Goal: Contribute content: Add original content to the website for others to see

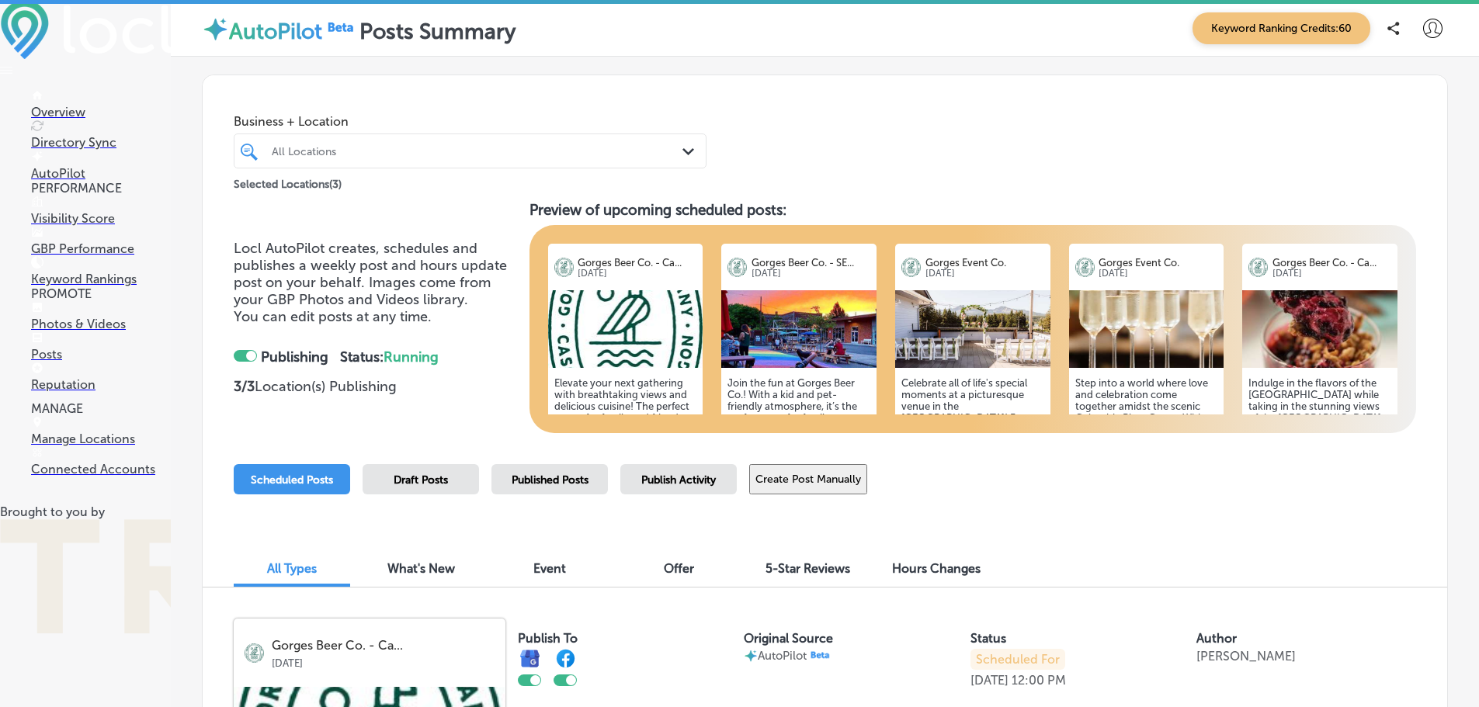
click at [71, 332] on p "Photos & Videos" at bounding box center [101, 324] width 140 height 15
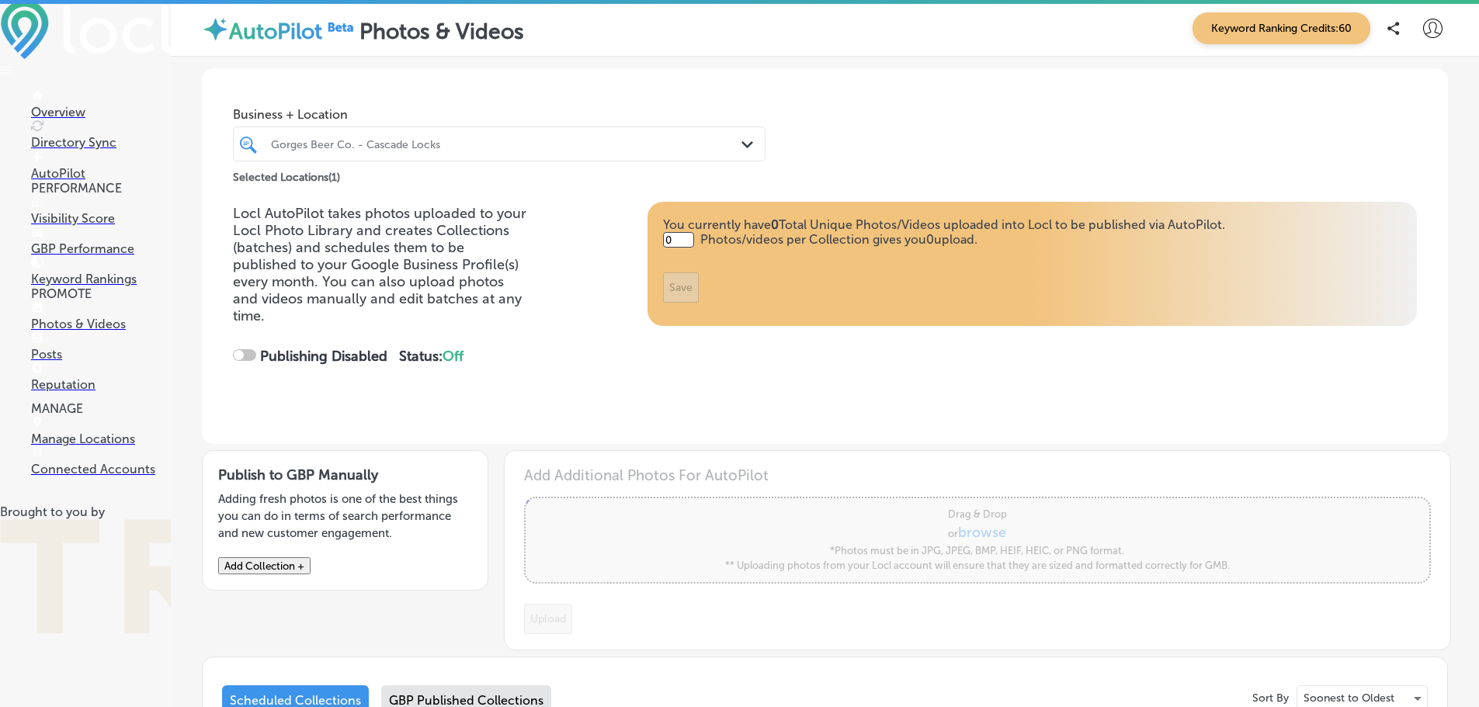
type input "5"
checkbox input "true"
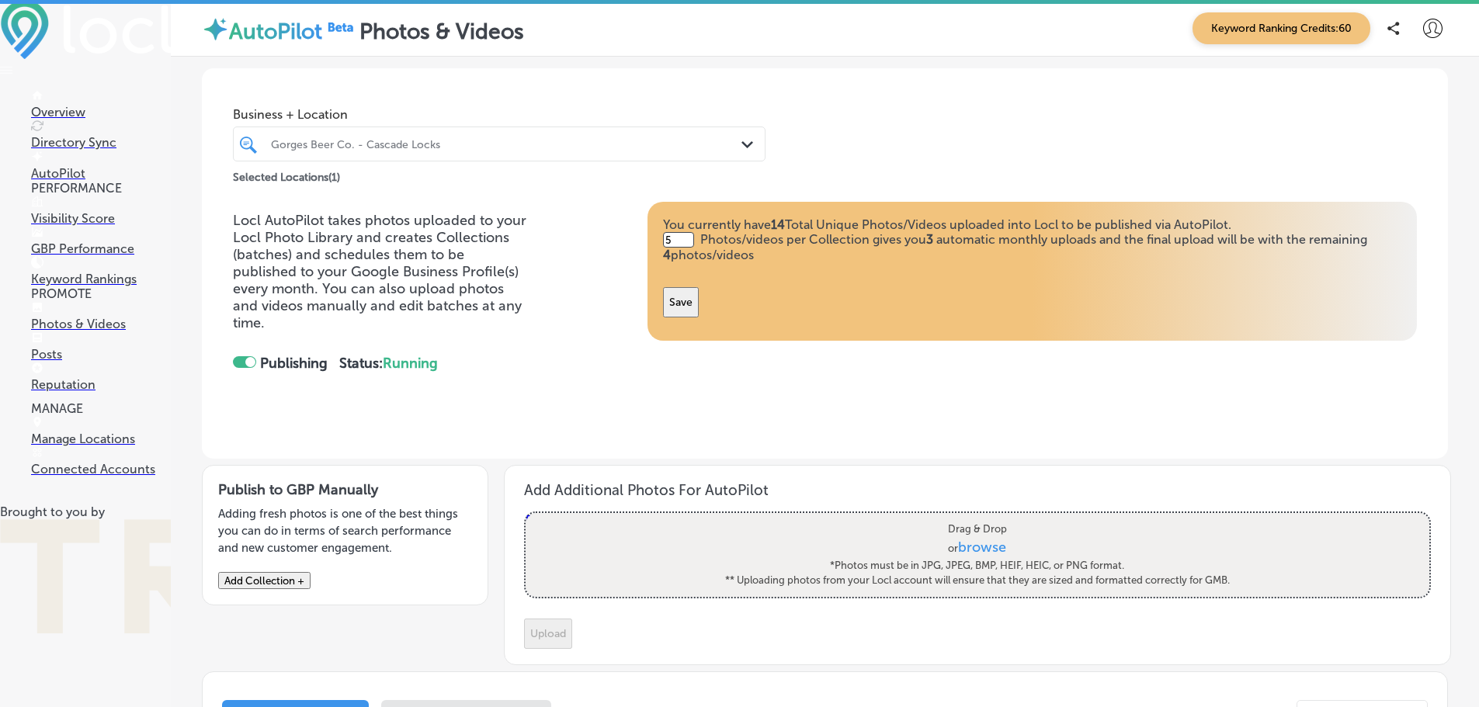
click at [418, 152] on div at bounding box center [476, 144] width 414 height 21
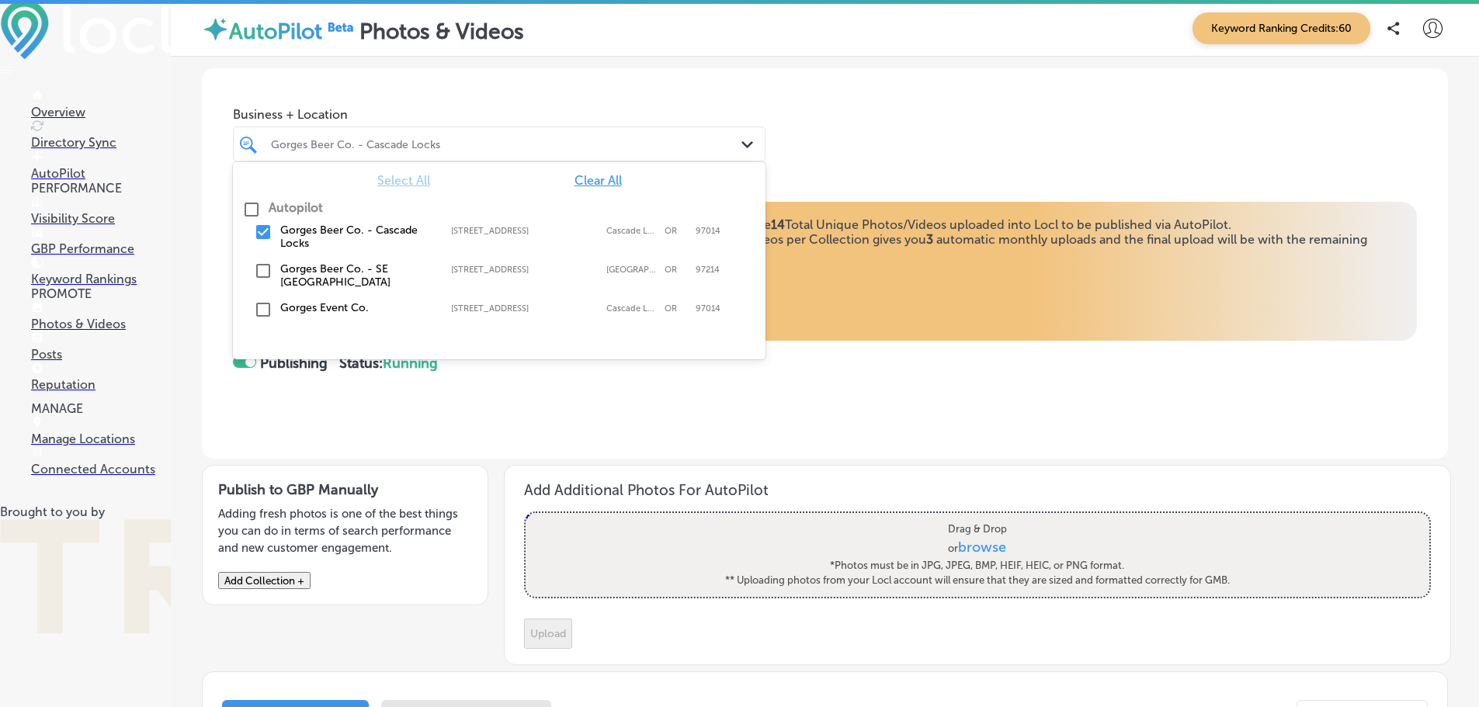
click at [362, 269] on label "Gorges Beer Co. - SE [GEOGRAPHIC_DATA]" at bounding box center [357, 275] width 155 height 26
click at [658, 450] on div "Locl AutoPilot takes photos uploaded to your Locl Photo Library and creates Col…" at bounding box center [825, 330] width 1246 height 257
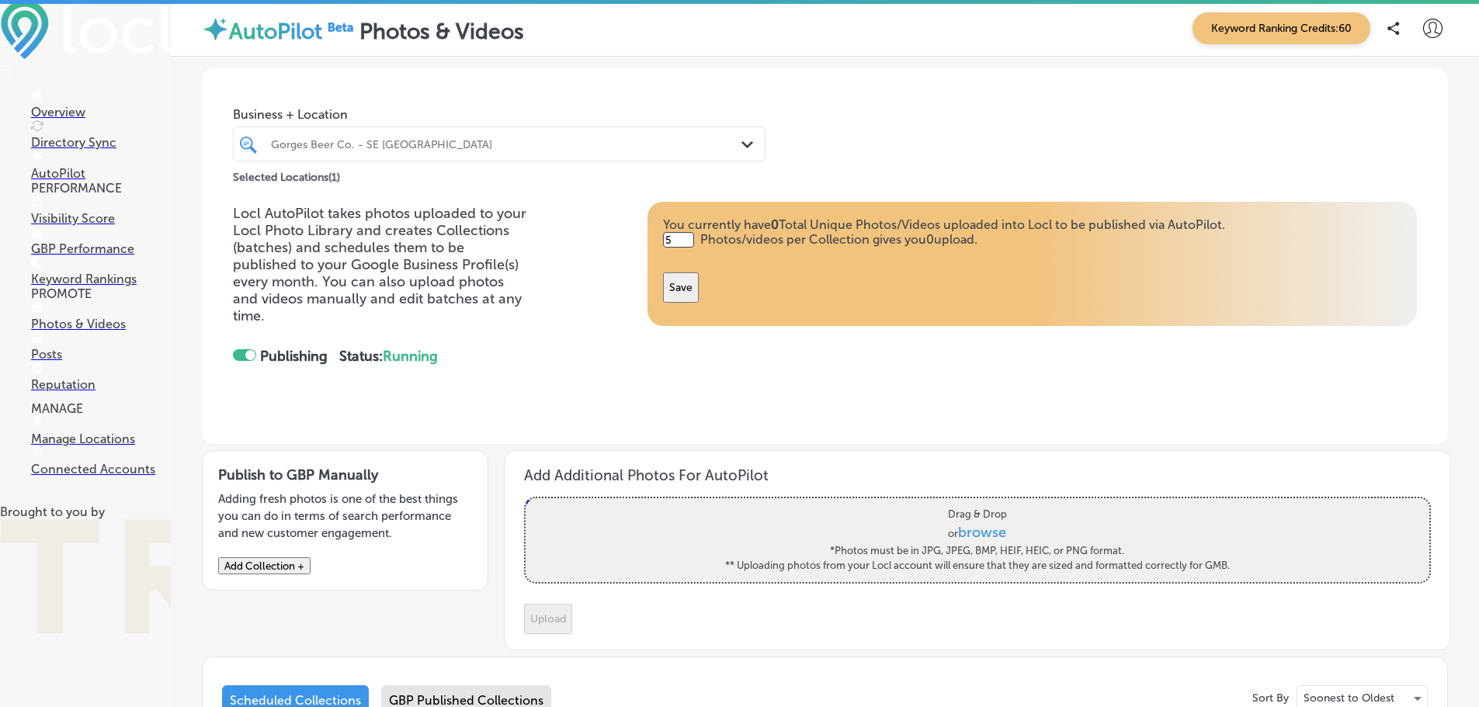
click at [961, 531] on span "browse" at bounding box center [983, 531] width 48 height 17
click at [961, 503] on input "Drag & Drop or browse *Photos must be in JPG, JPEG, BMP, HEIF, HEIC, or PNG for…" at bounding box center [978, 500] width 904 height 5
type input "C:\fakepath\Ahi Tuna.jpg"
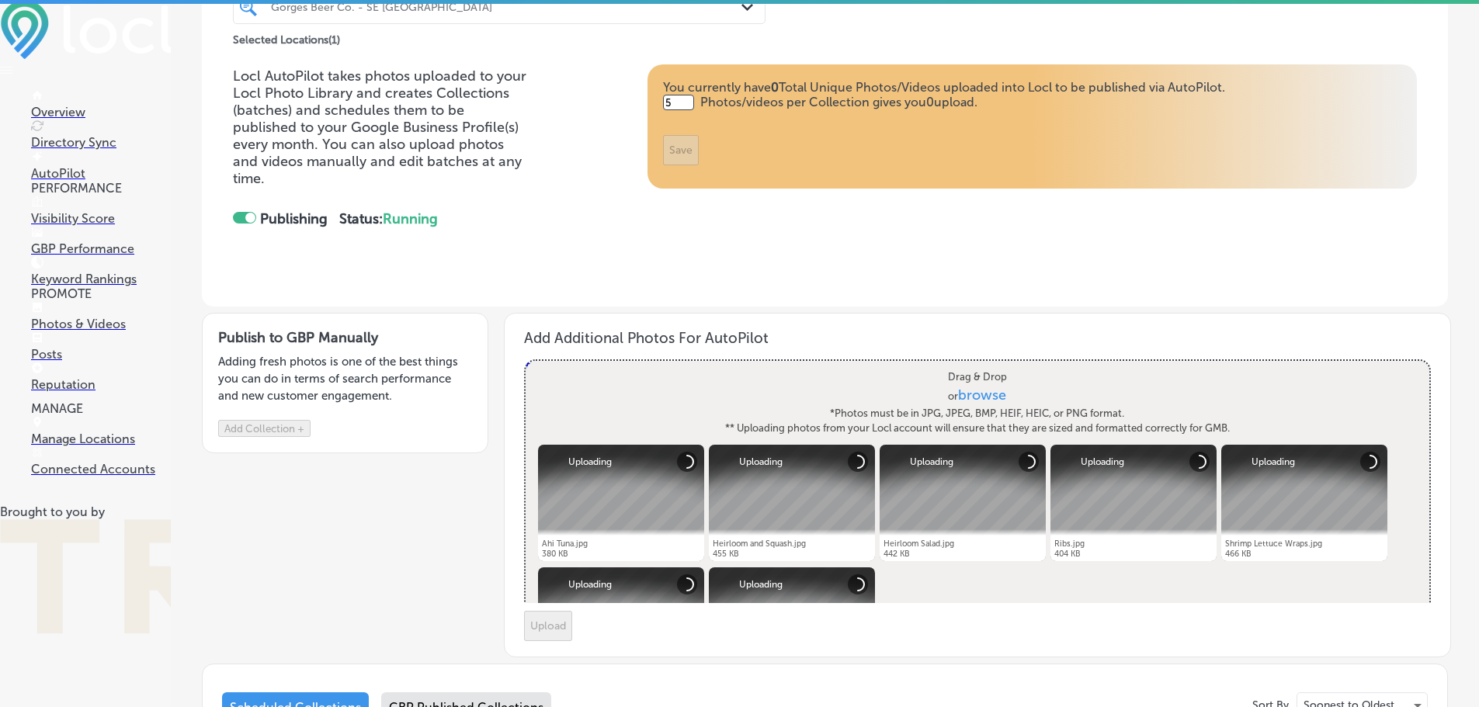
scroll to position [311, 0]
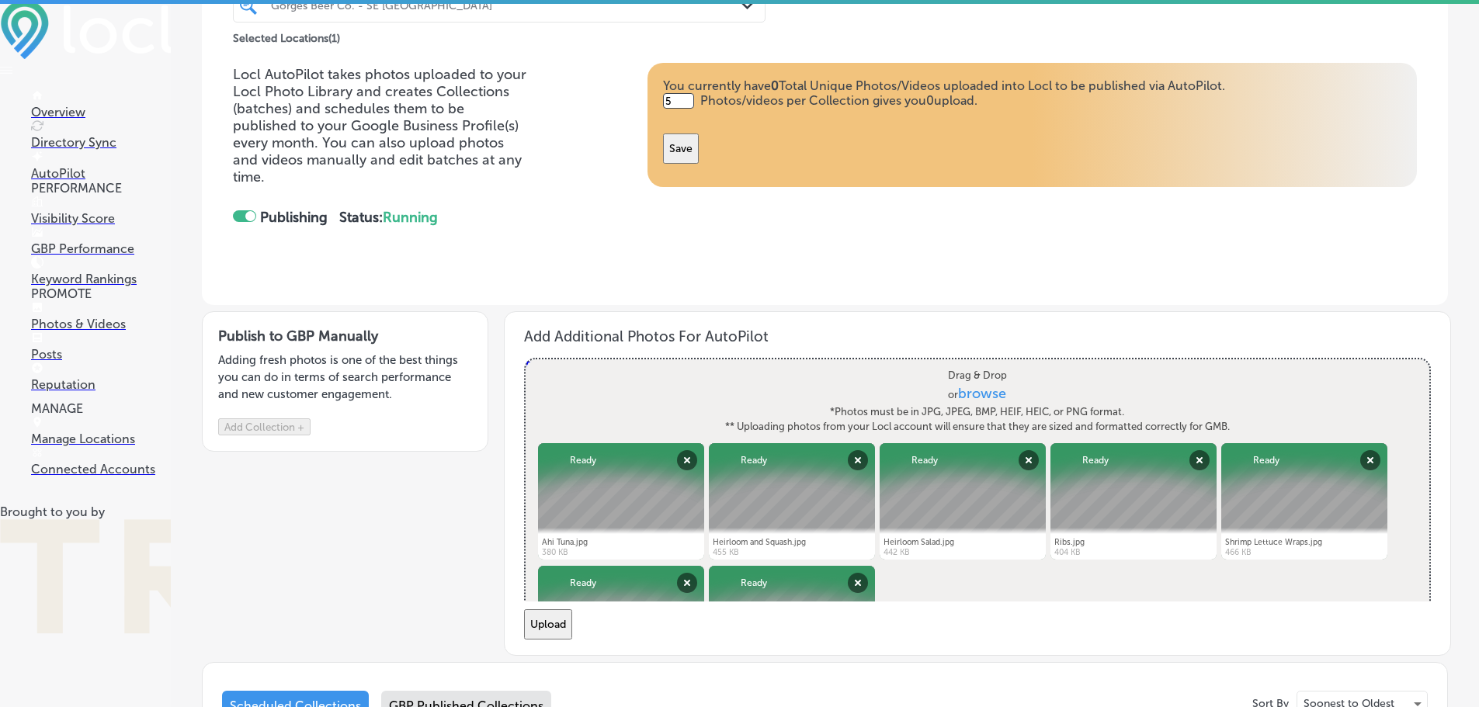
click at [572, 609] on button "Upload" at bounding box center [548, 624] width 48 height 30
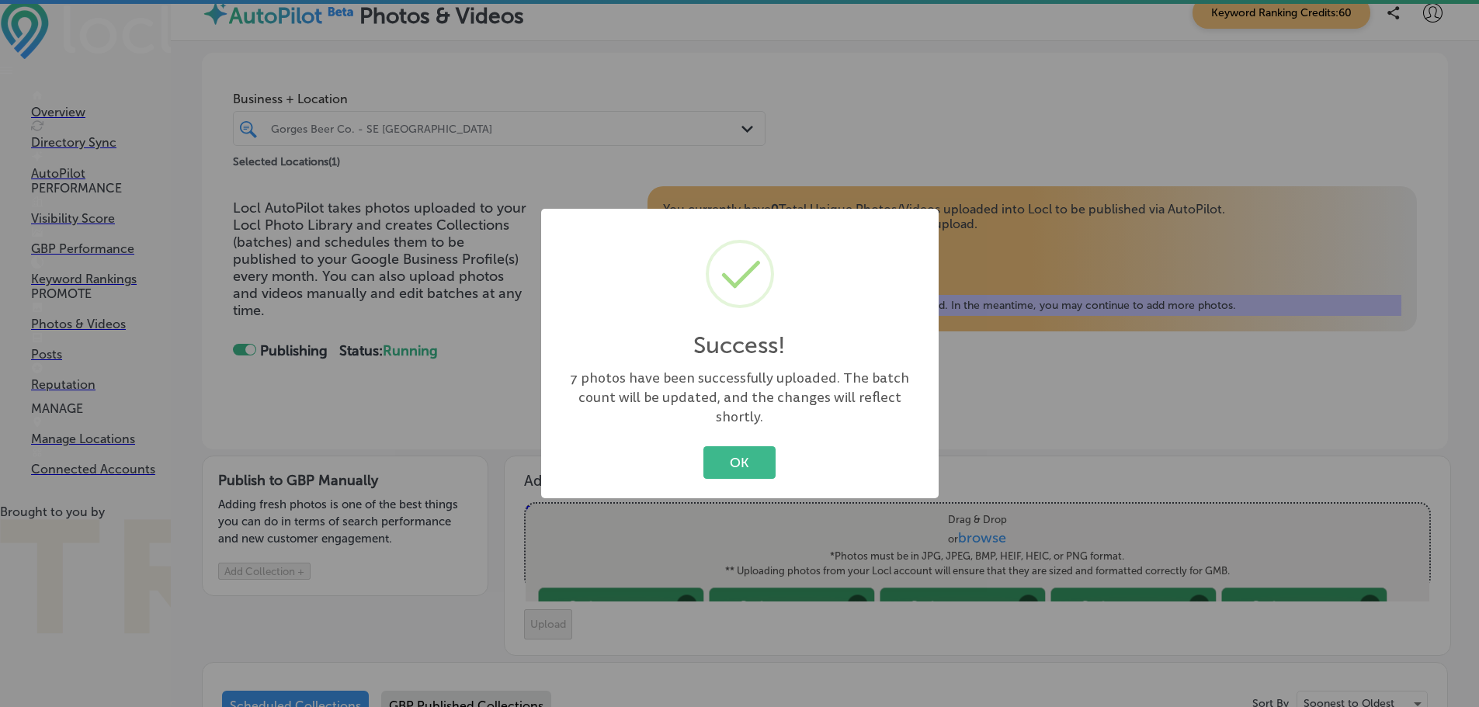
scroll to position [307, 0]
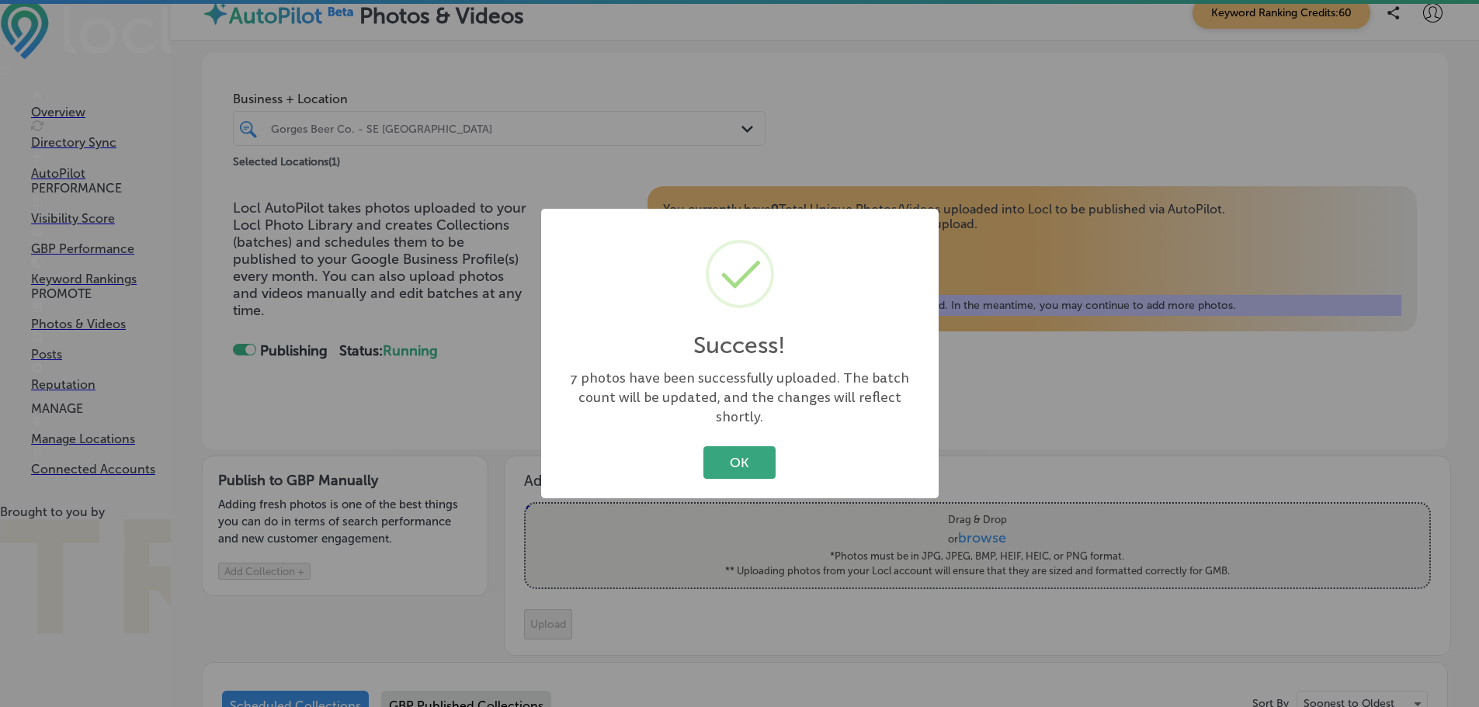
click at [739, 446] on button "OK" at bounding box center [739, 462] width 72 height 32
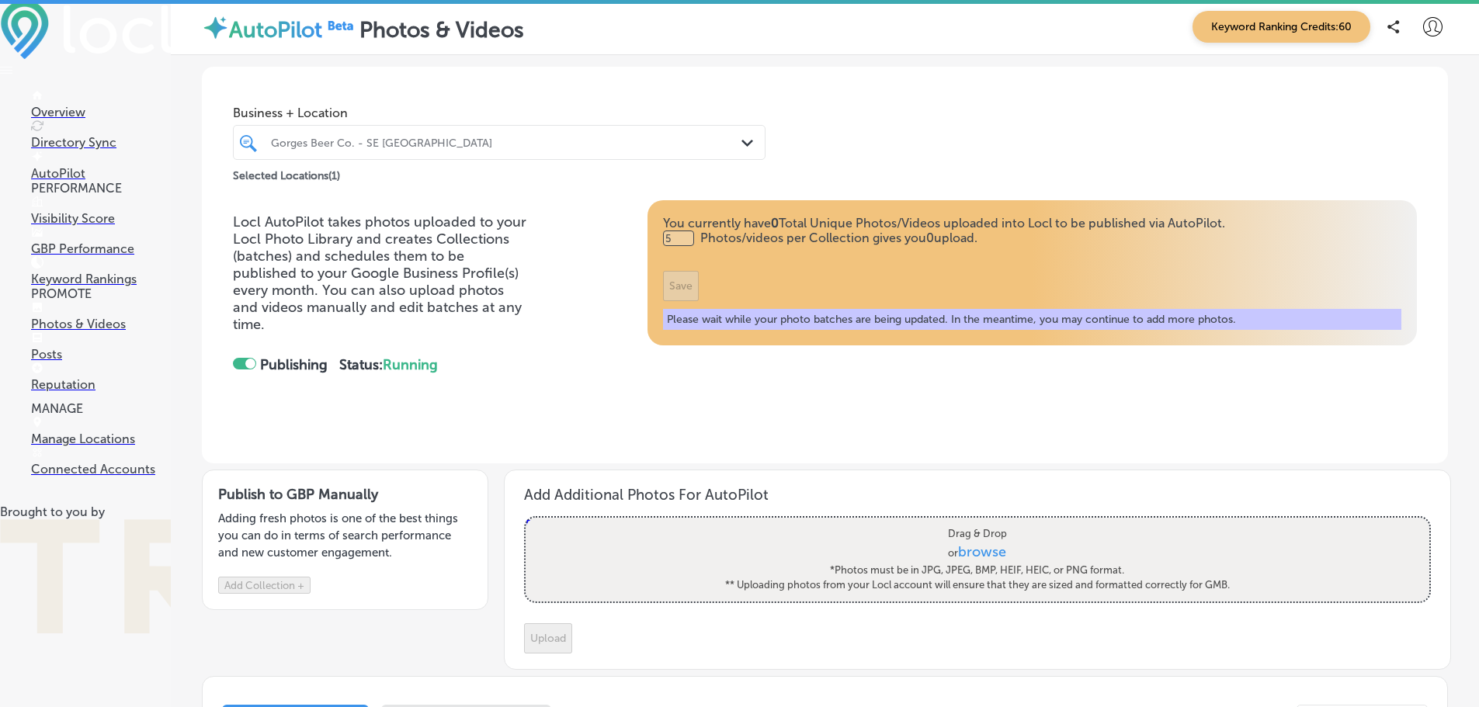
scroll to position [0, 0]
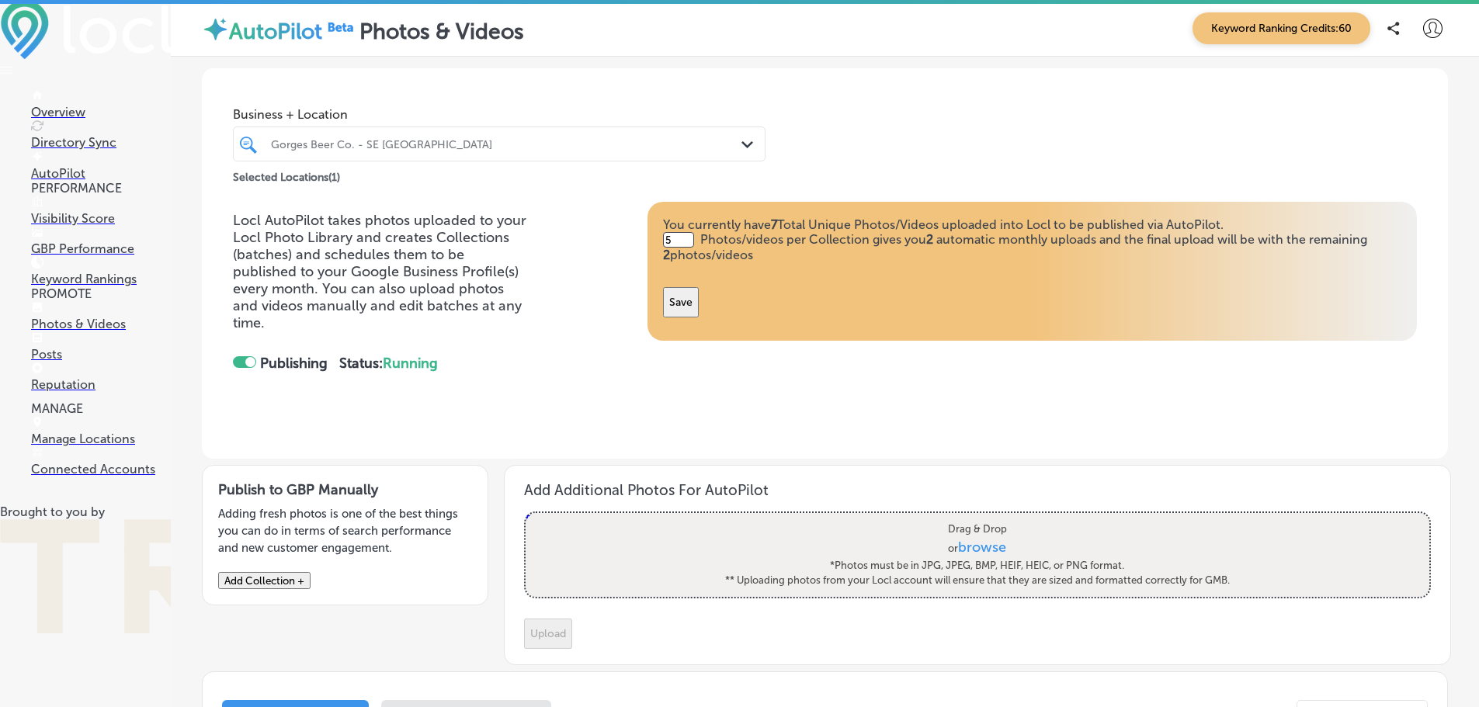
click at [699, 304] on button "Save" at bounding box center [681, 302] width 36 height 30
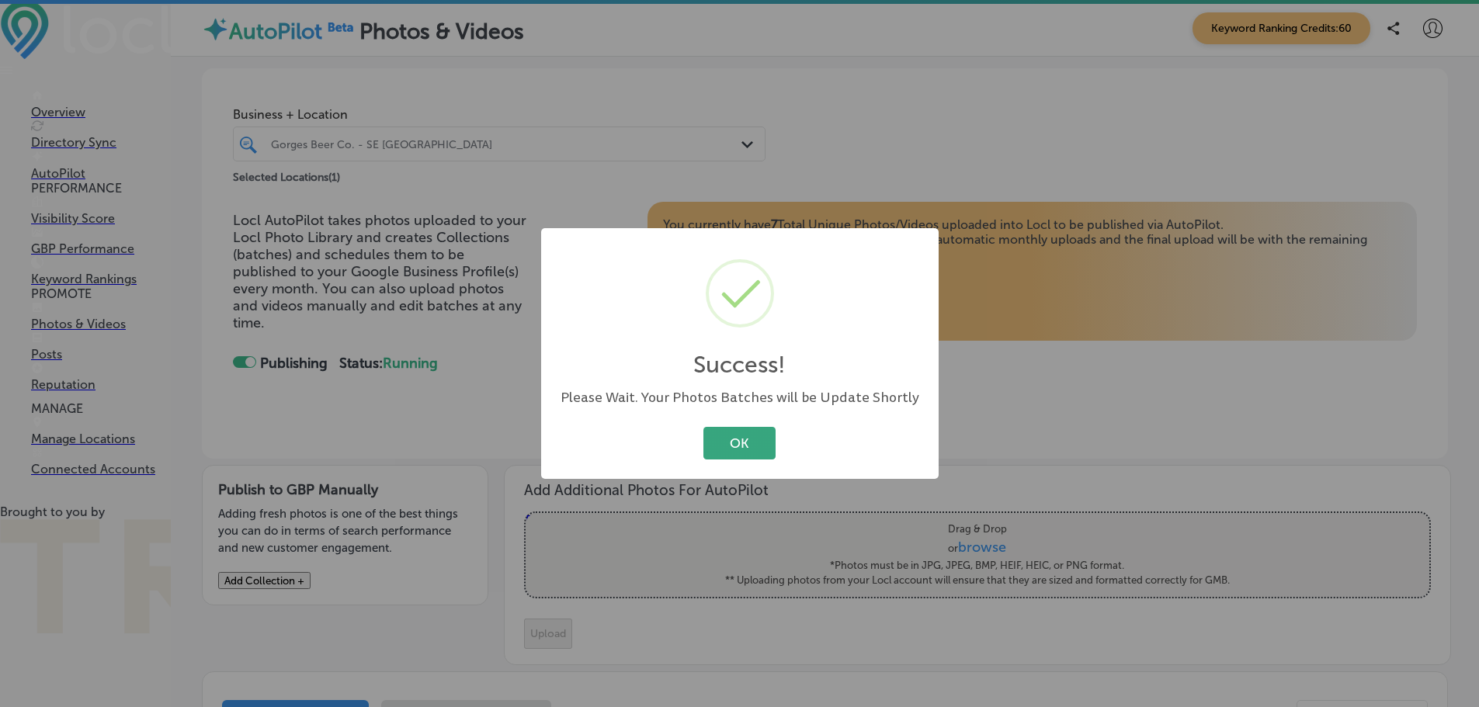
click at [736, 442] on button "OK" at bounding box center [739, 443] width 72 height 32
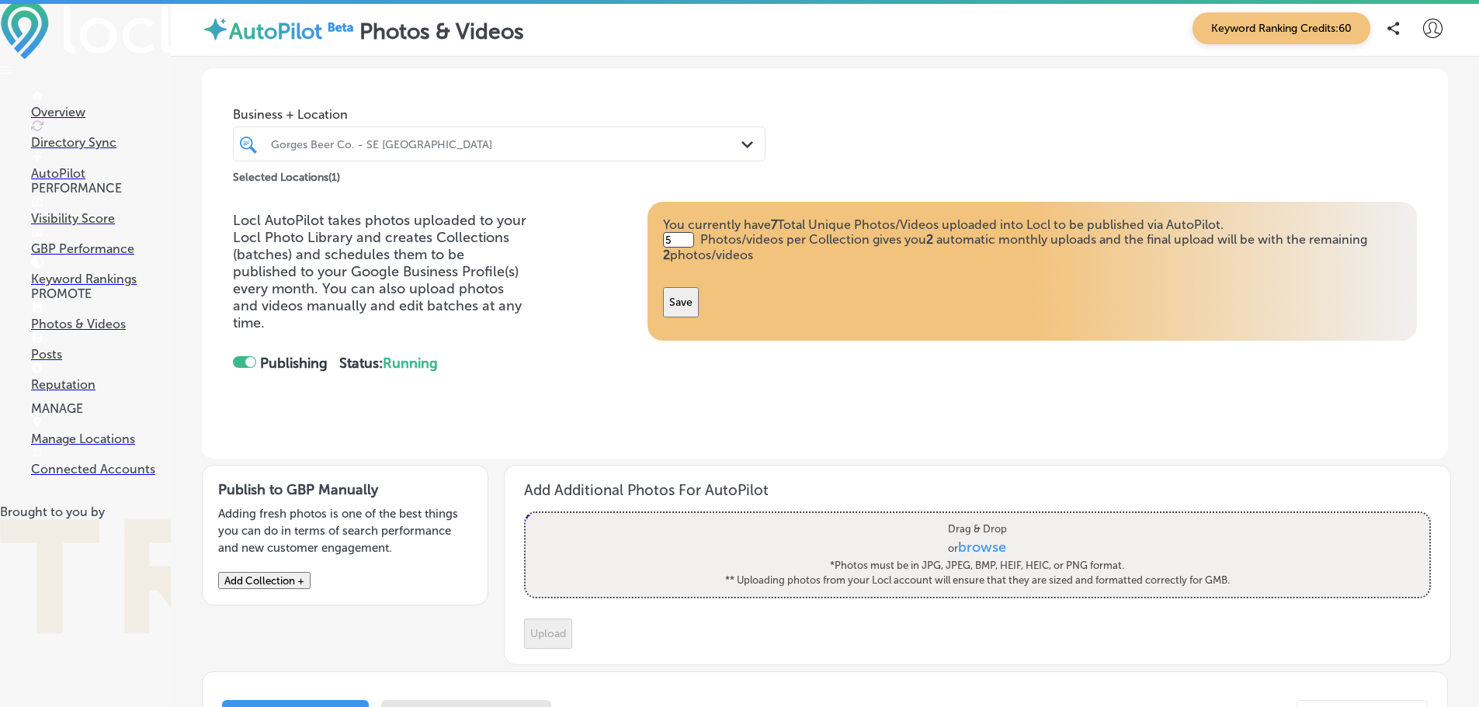
click at [329, 148] on div "Gorges Beer Co. - SE [GEOGRAPHIC_DATA]" at bounding box center [507, 143] width 472 height 13
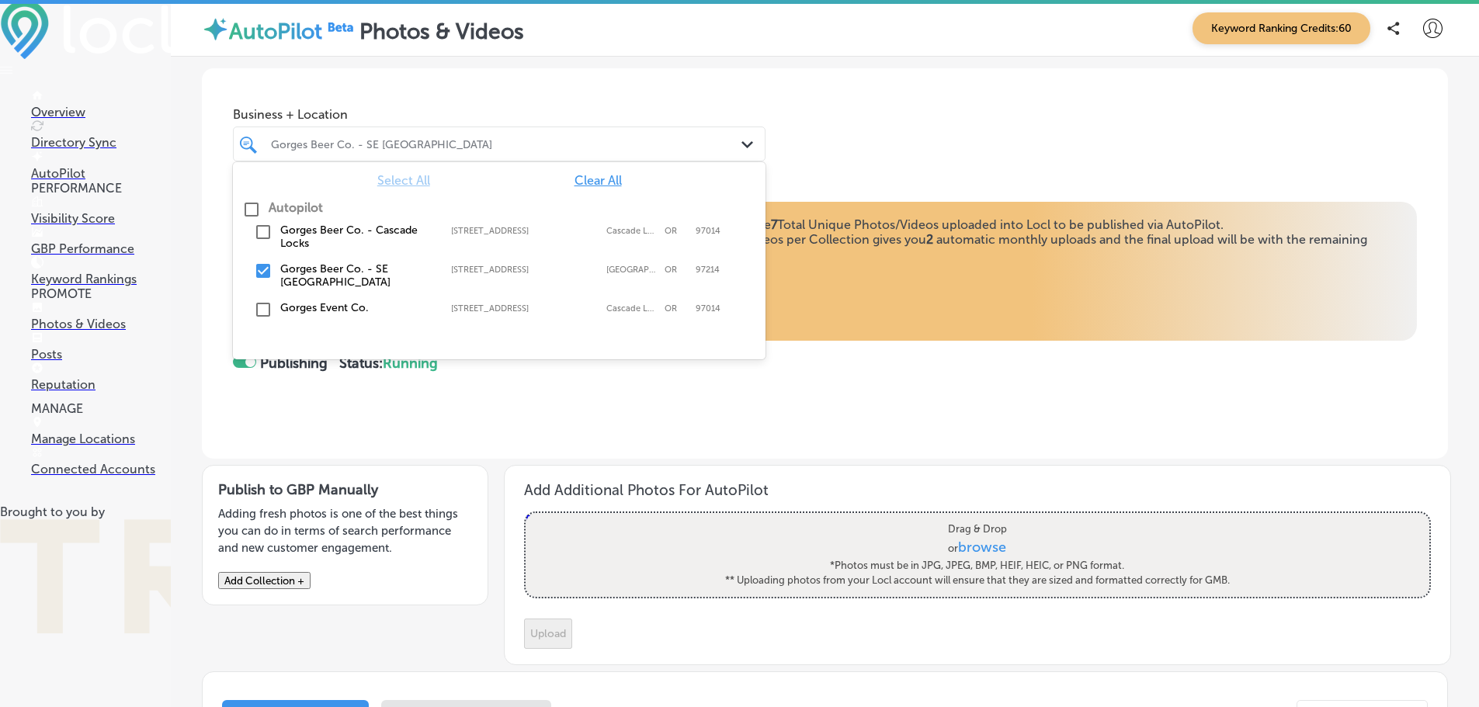
click at [53, 362] on p "Posts" at bounding box center [101, 354] width 140 height 15
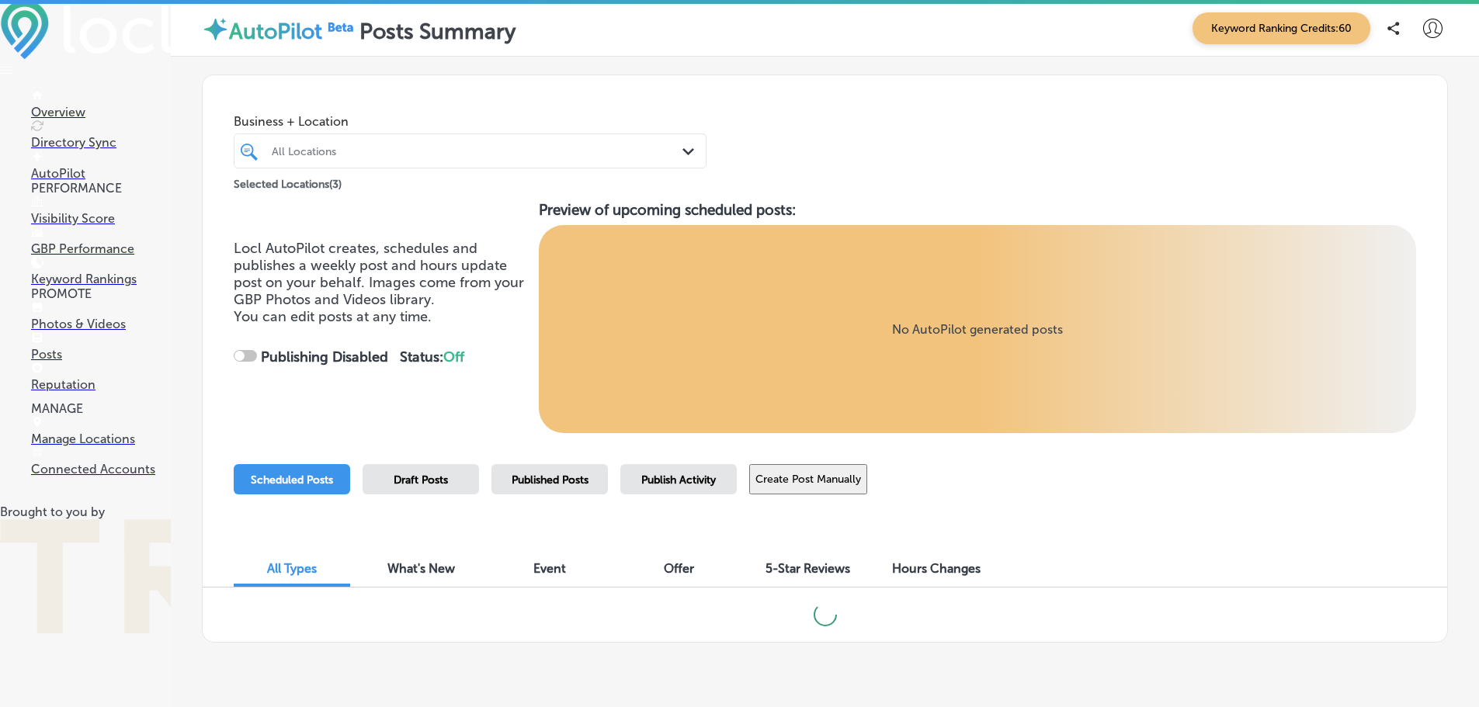
checkbox input "true"
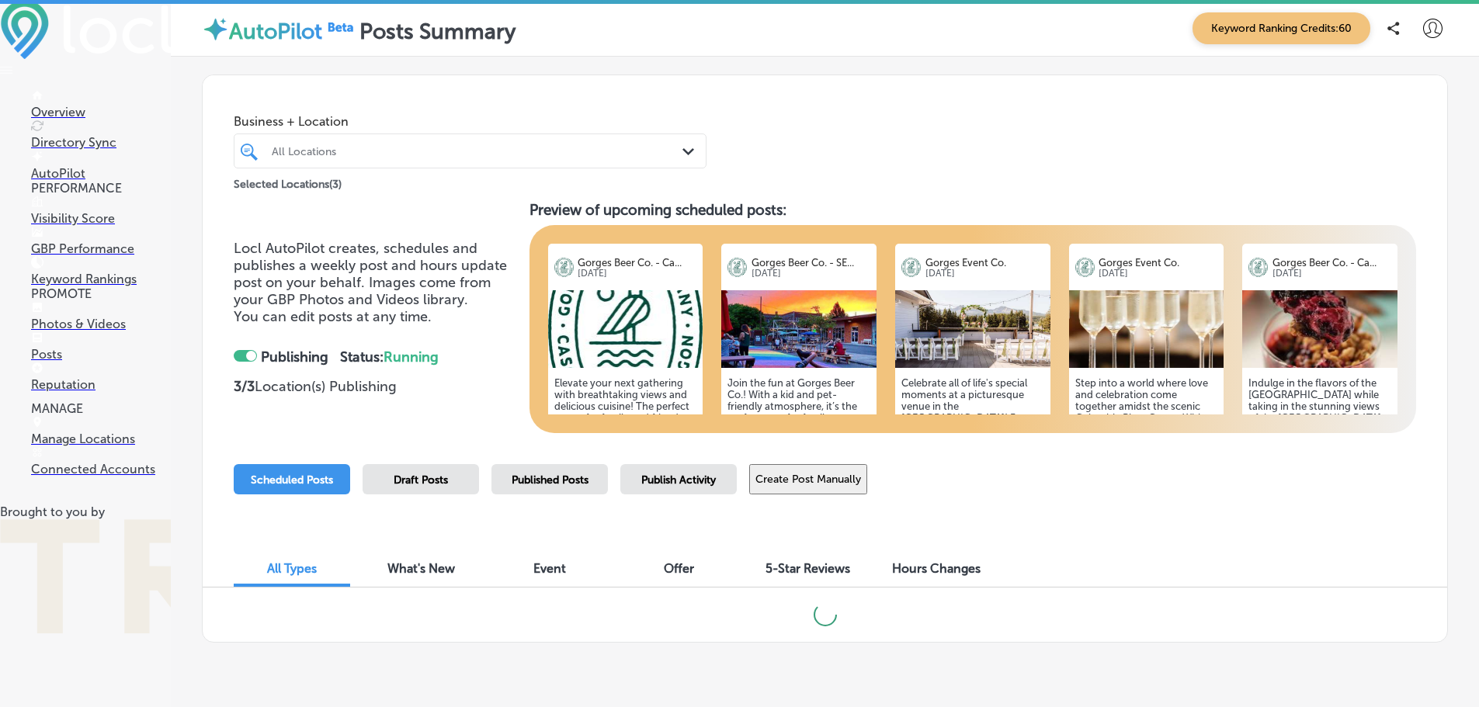
scroll to position [41, 0]
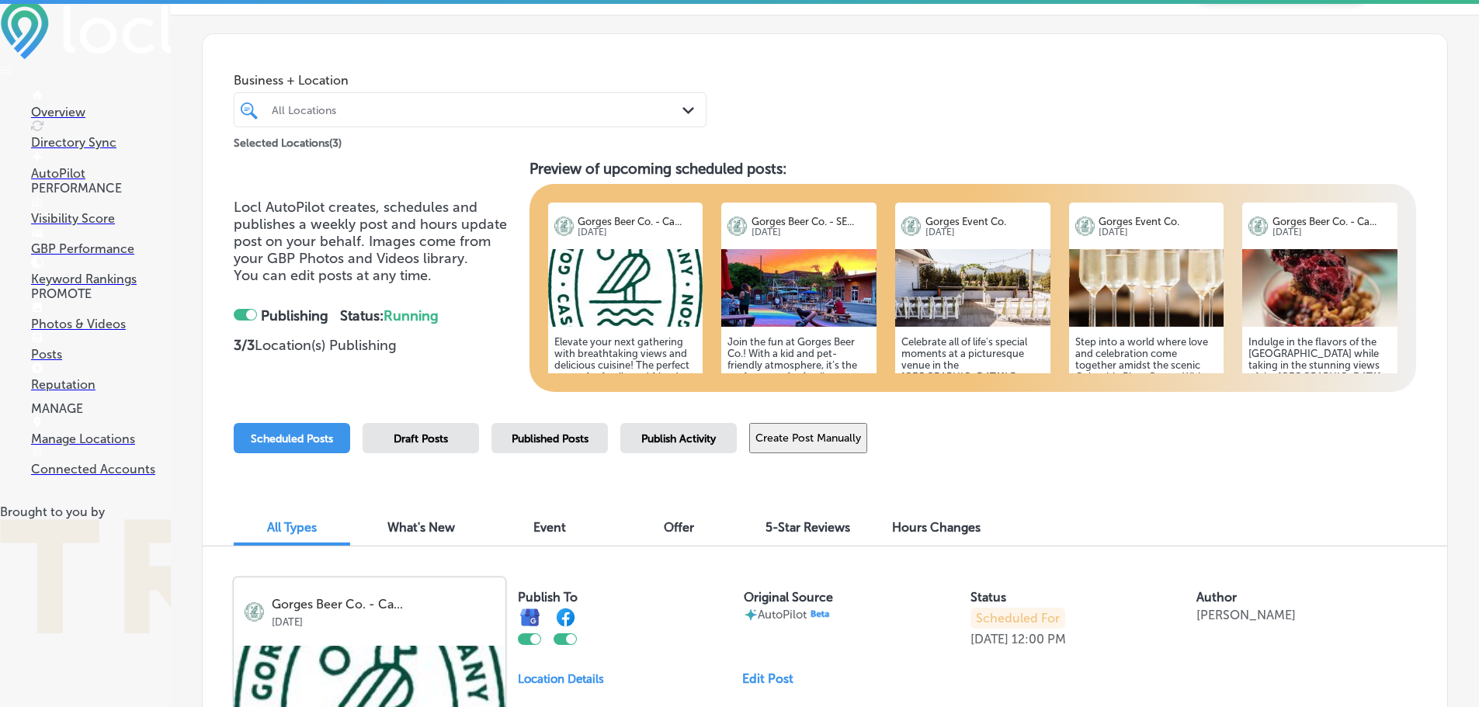
click at [630, 294] on img at bounding box center [625, 288] width 155 height 78
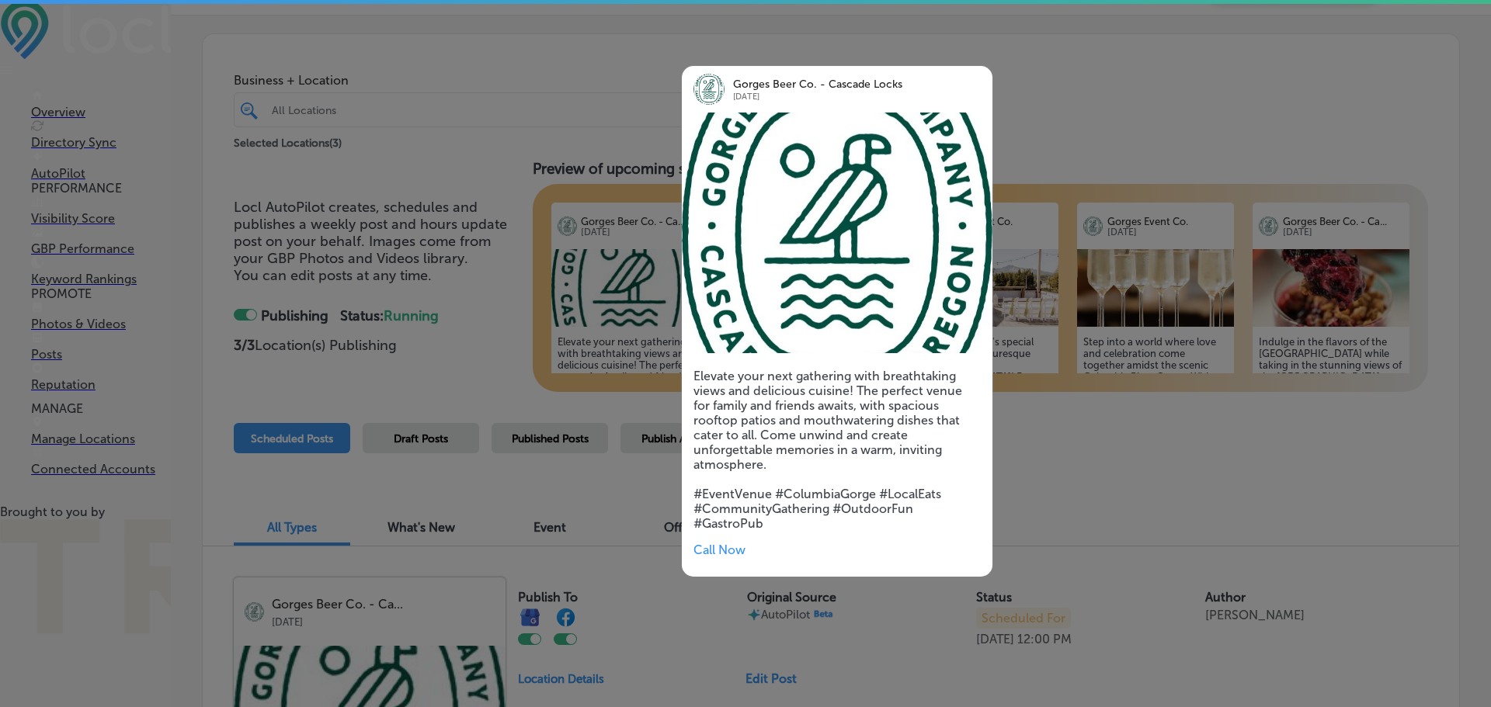
click at [644, 253] on div at bounding box center [745, 353] width 1491 height 707
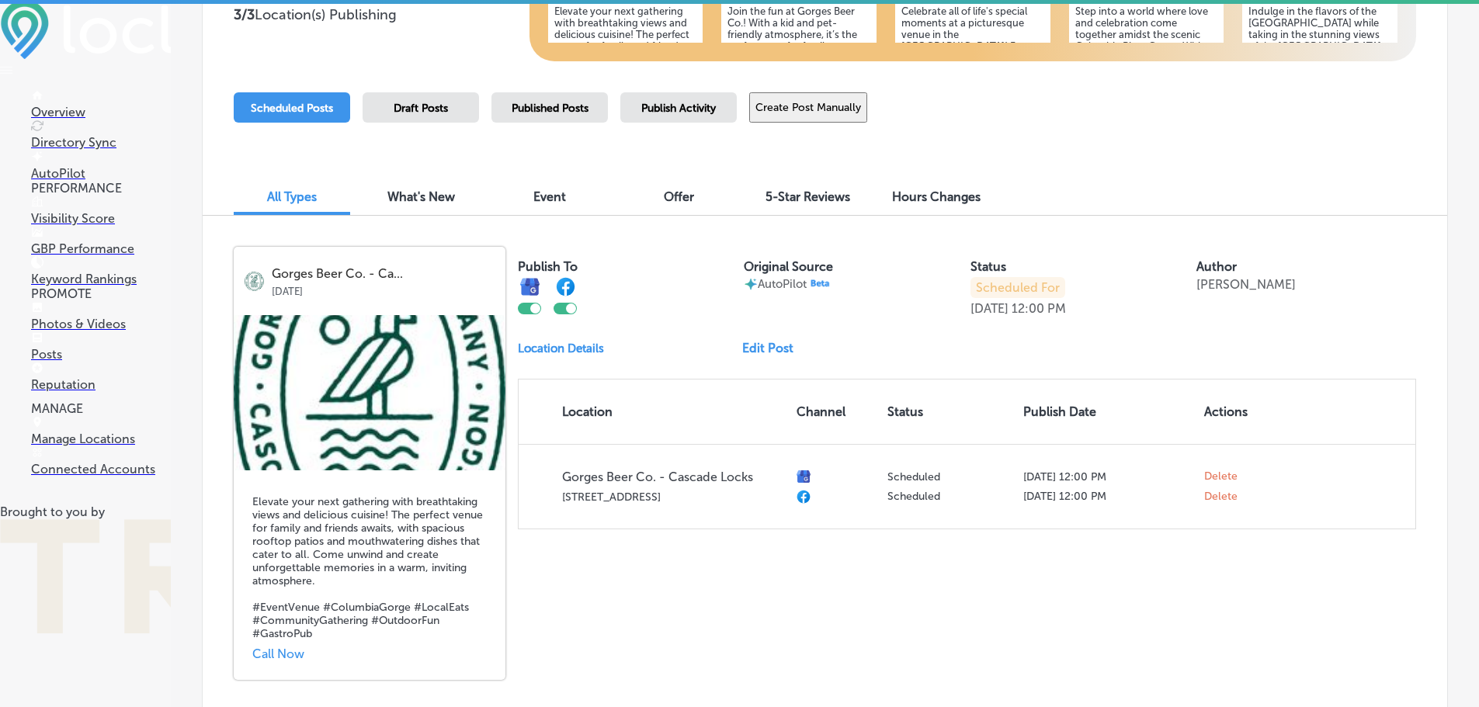
scroll to position [429, 0]
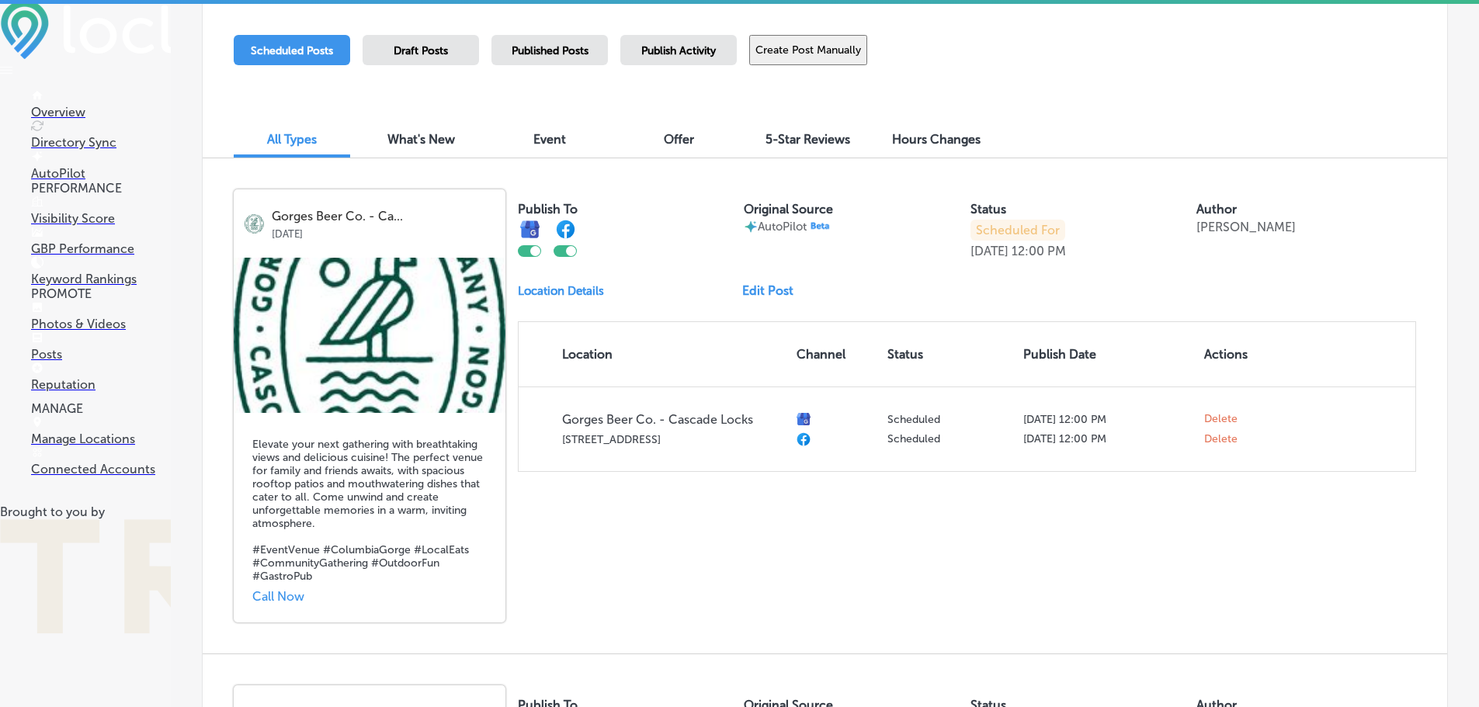
click at [436, 356] on img at bounding box center [370, 335] width 272 height 155
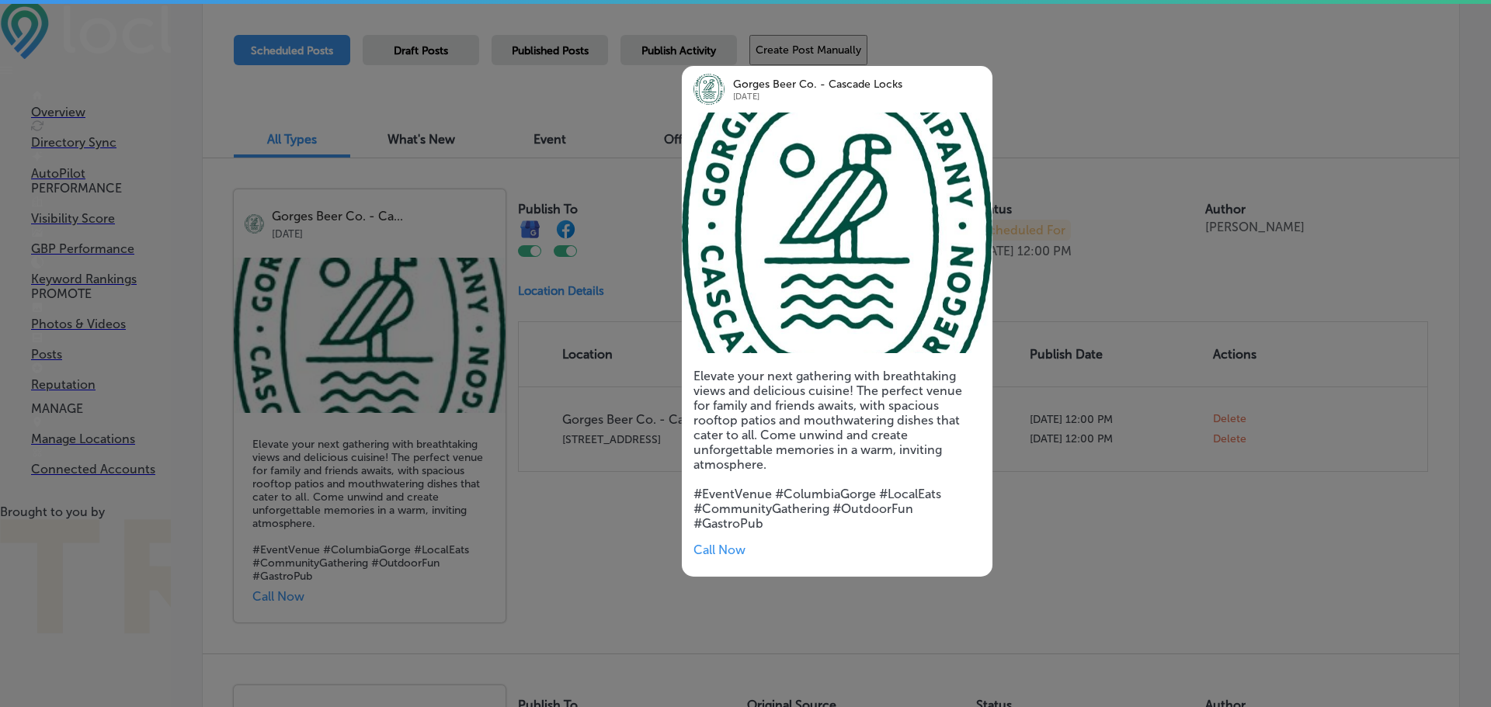
click at [374, 397] on div at bounding box center [745, 353] width 1491 height 707
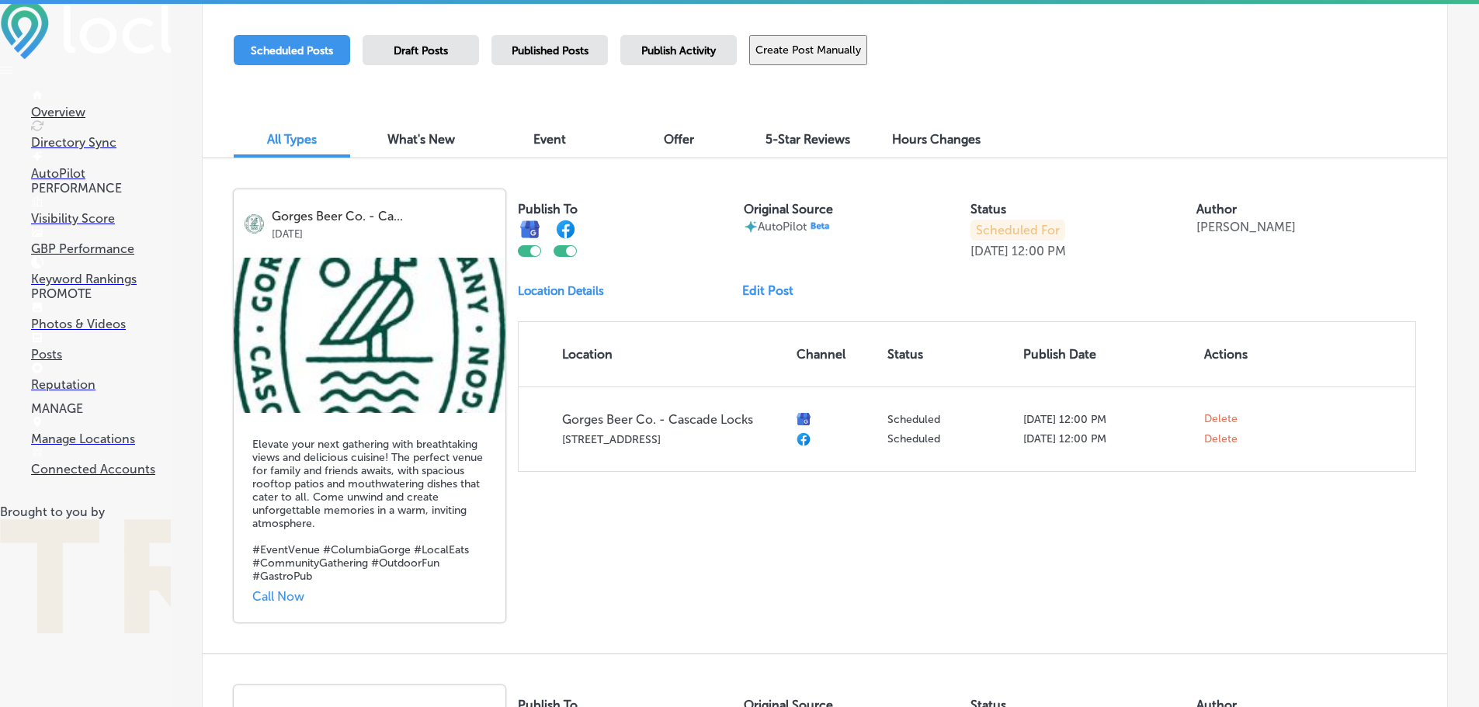
click at [767, 293] on link "Edit Post" at bounding box center [774, 290] width 64 height 15
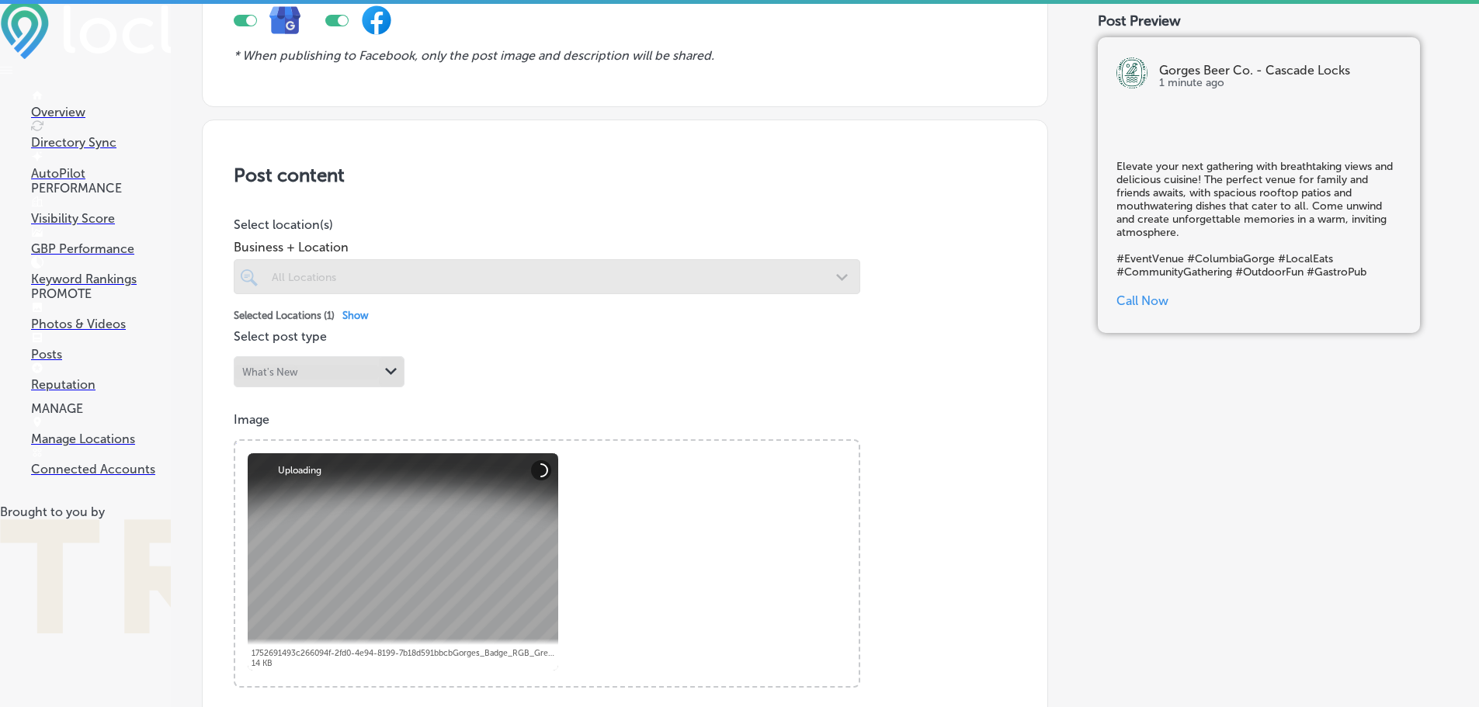
scroll to position [311, 0]
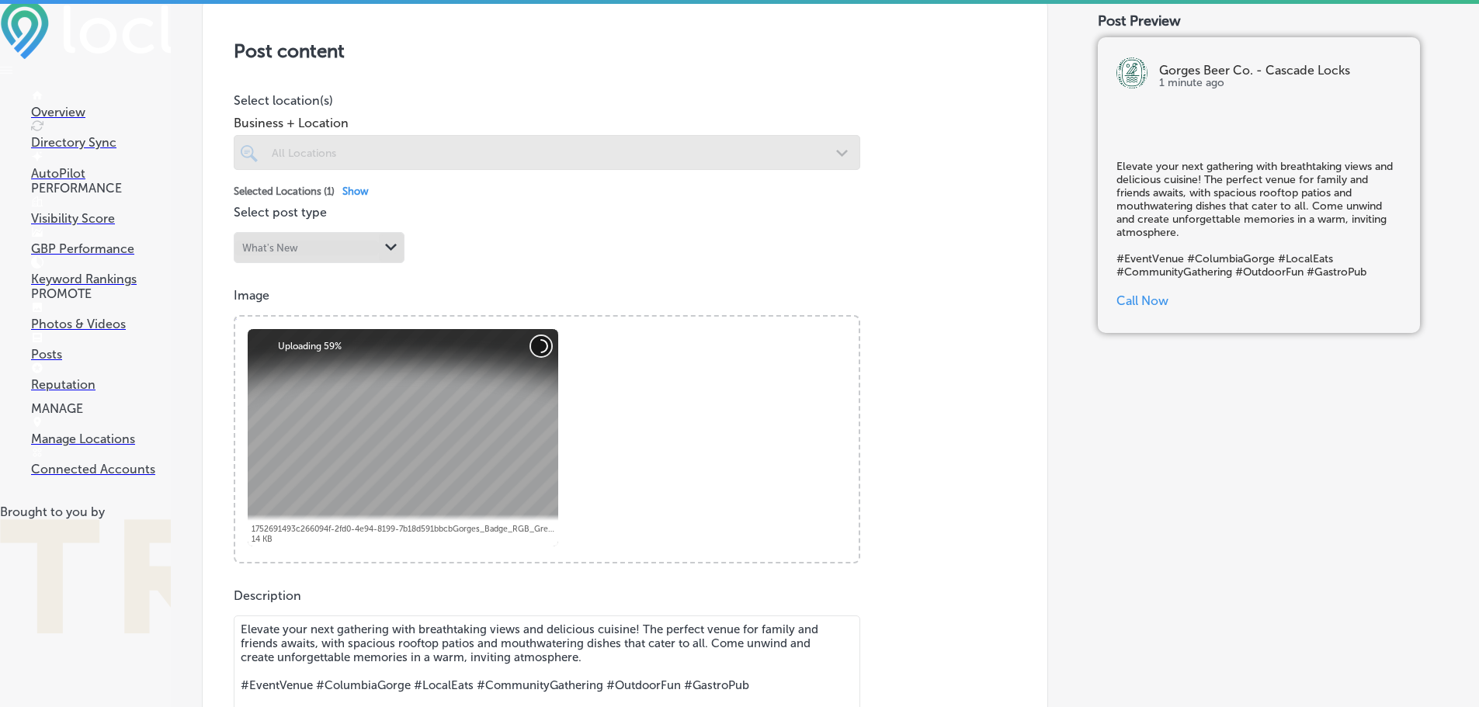
click at [540, 344] on button "Cancel" at bounding box center [541, 346] width 20 height 20
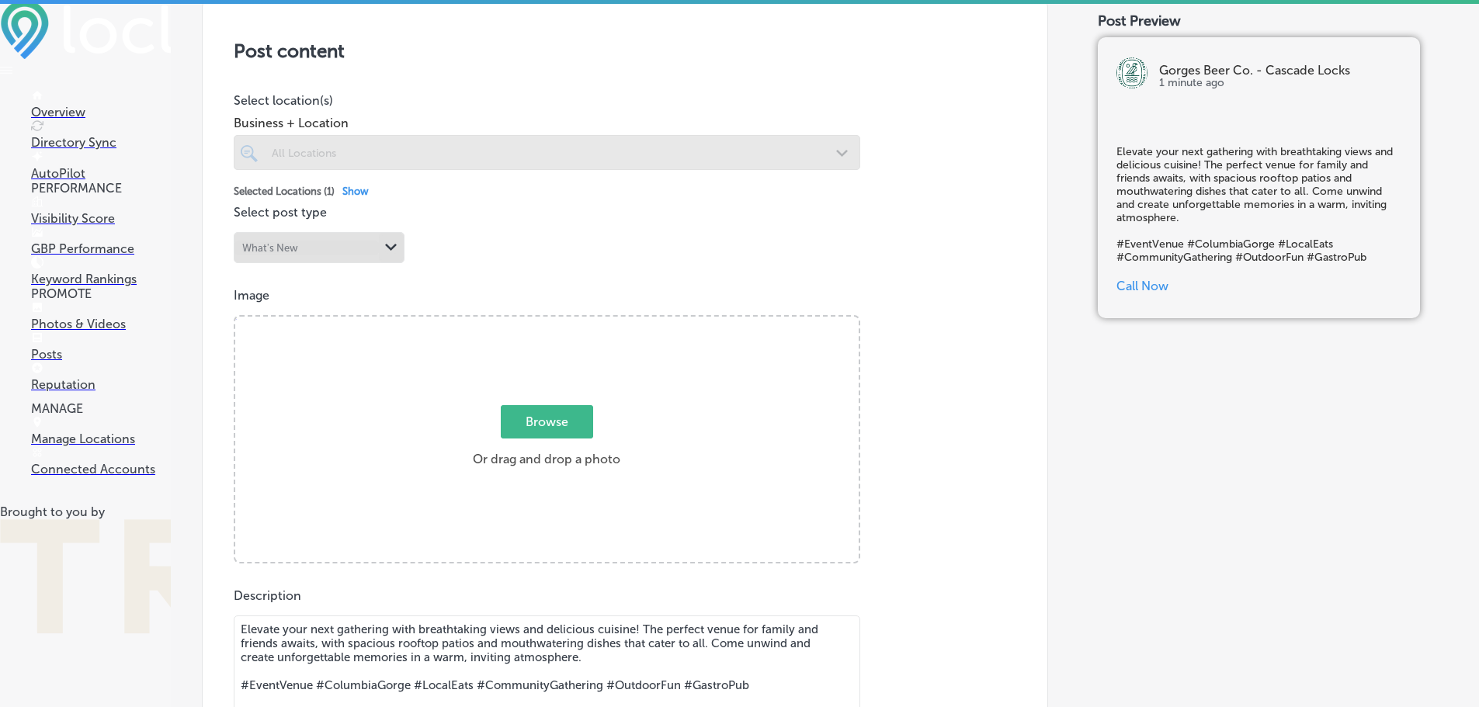
click at [564, 418] on span "Browse" at bounding box center [547, 421] width 92 height 33
click at [564, 321] on input "Browse Or drag and drop a photo" at bounding box center [546, 319] width 623 height 5
type input "C:\fakepath\20250510_204807.jpg"
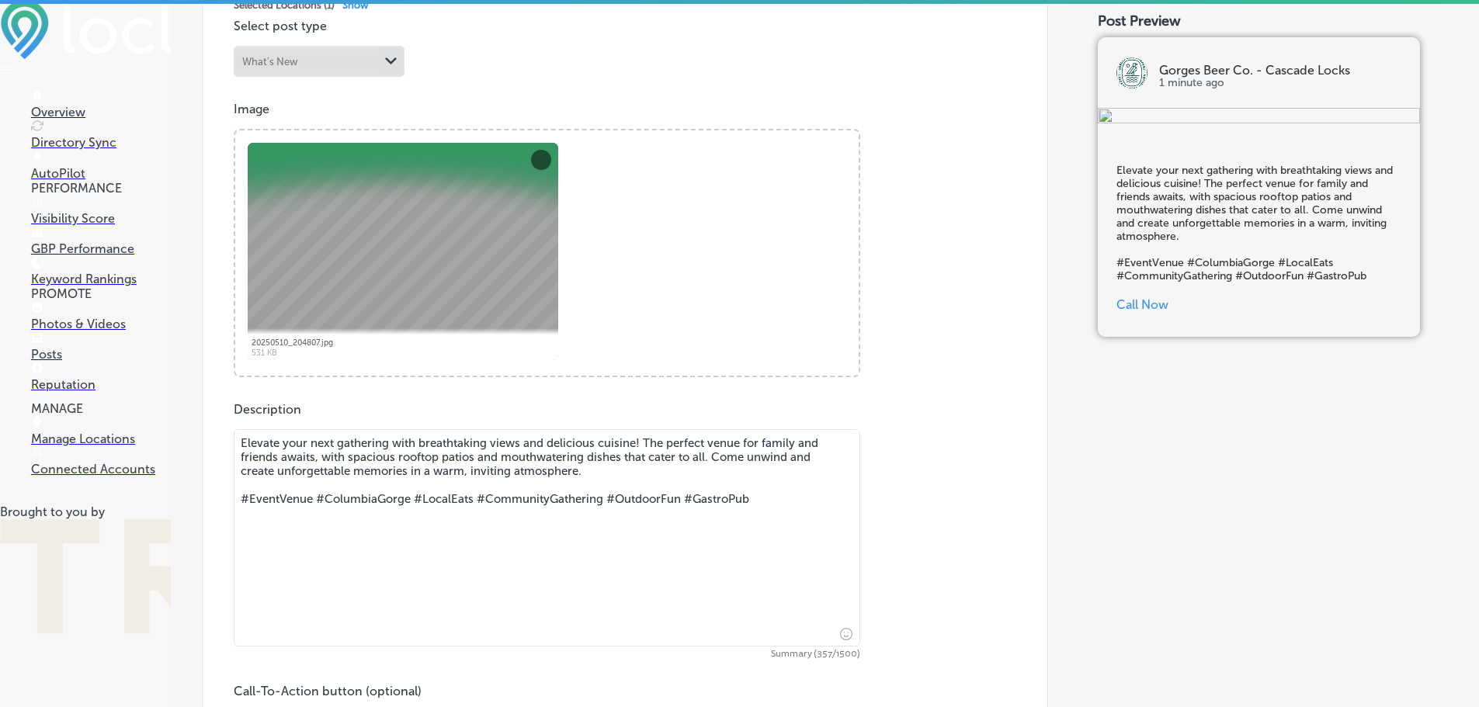
scroll to position [807, 0]
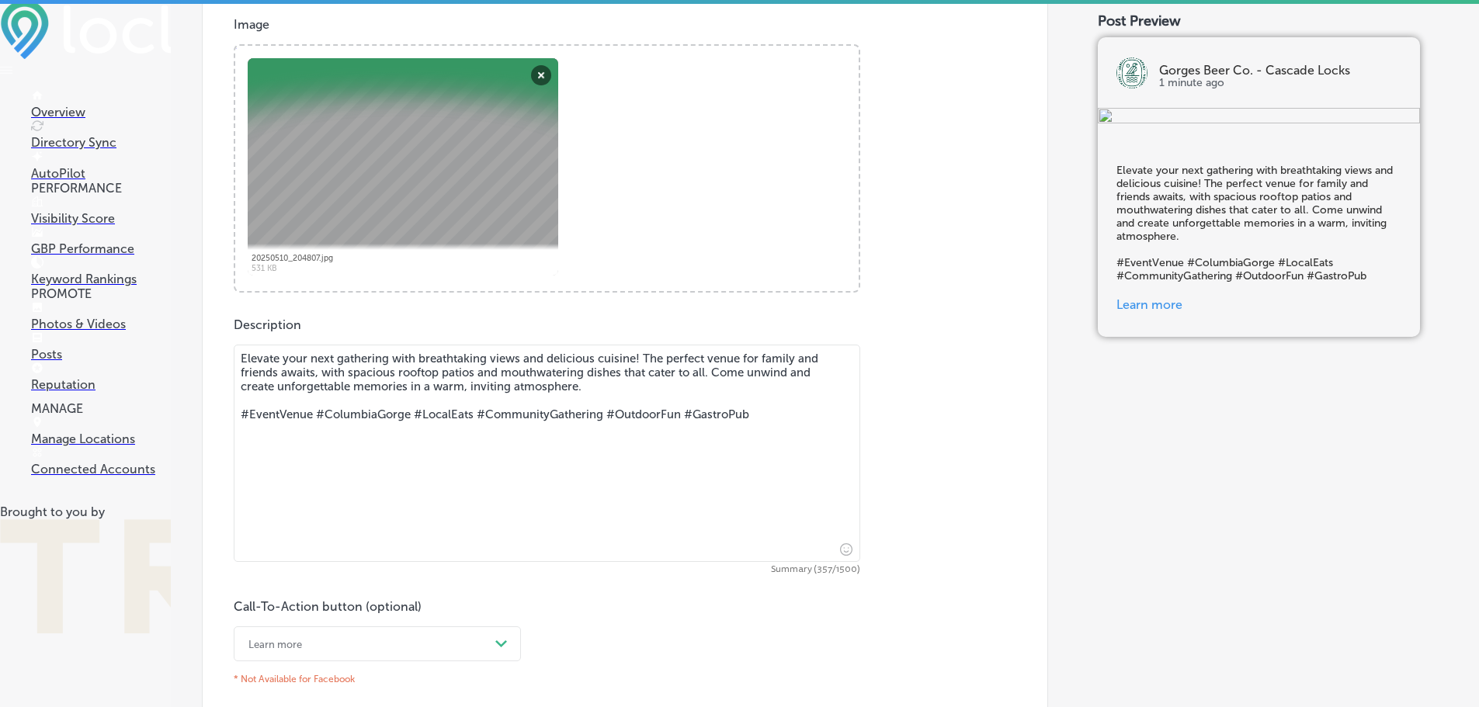
click at [452, 632] on div "Learn more" at bounding box center [365, 644] width 248 height 24
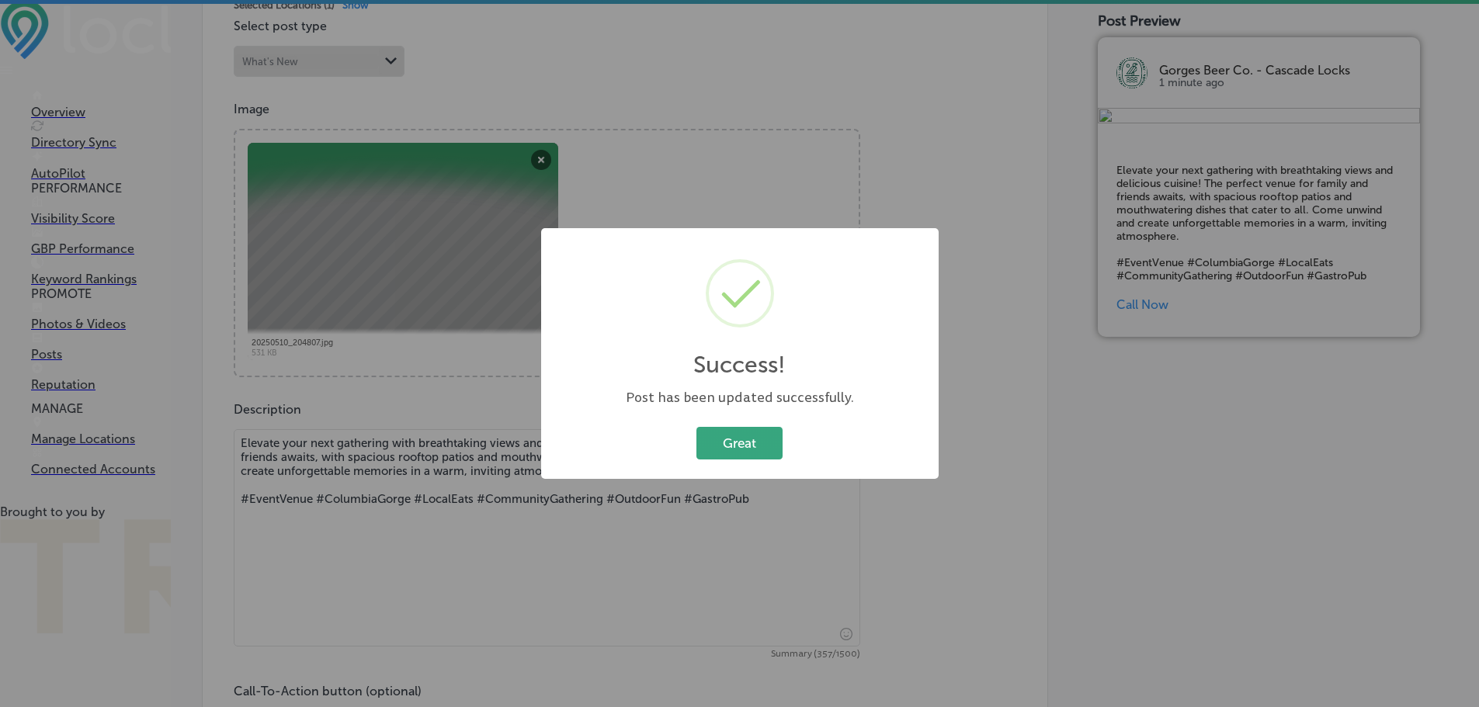
click at [746, 443] on button "Great" at bounding box center [739, 443] width 86 height 32
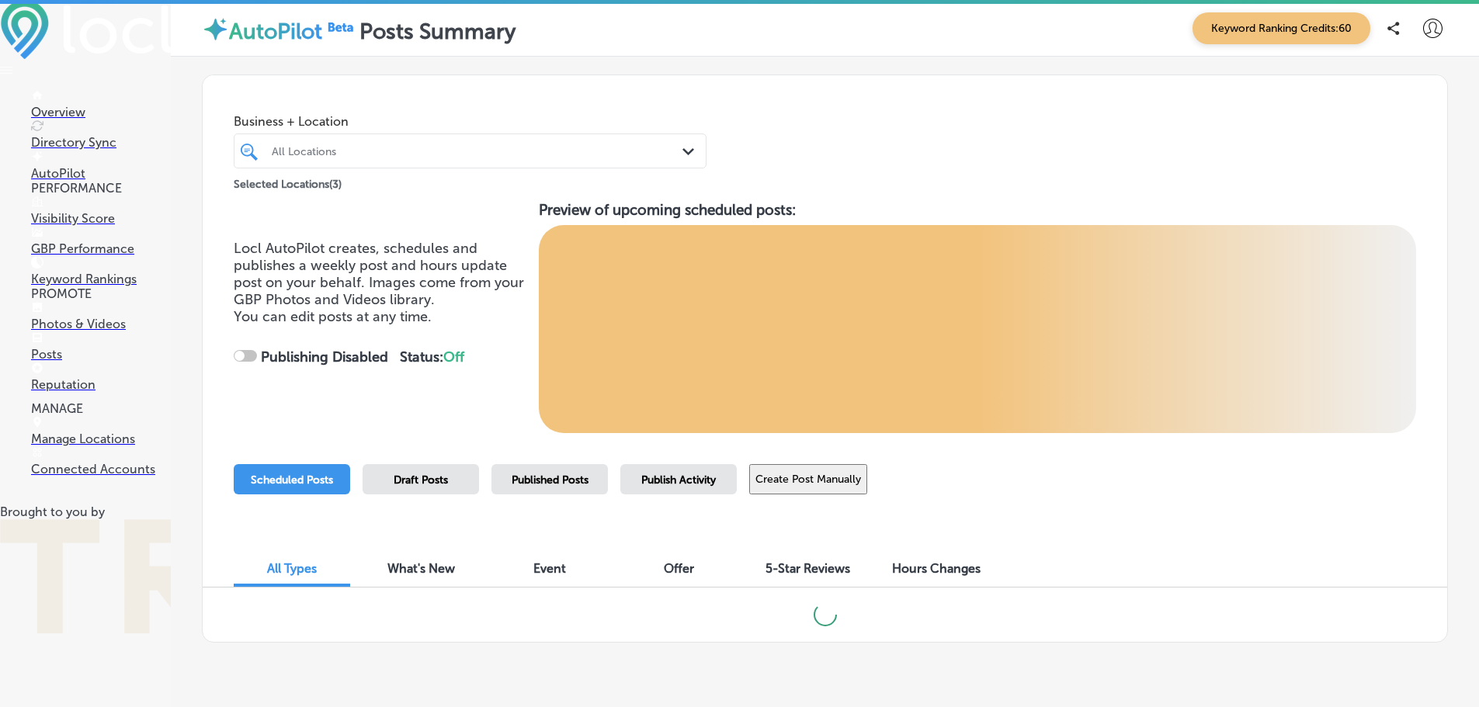
checkbox input "true"
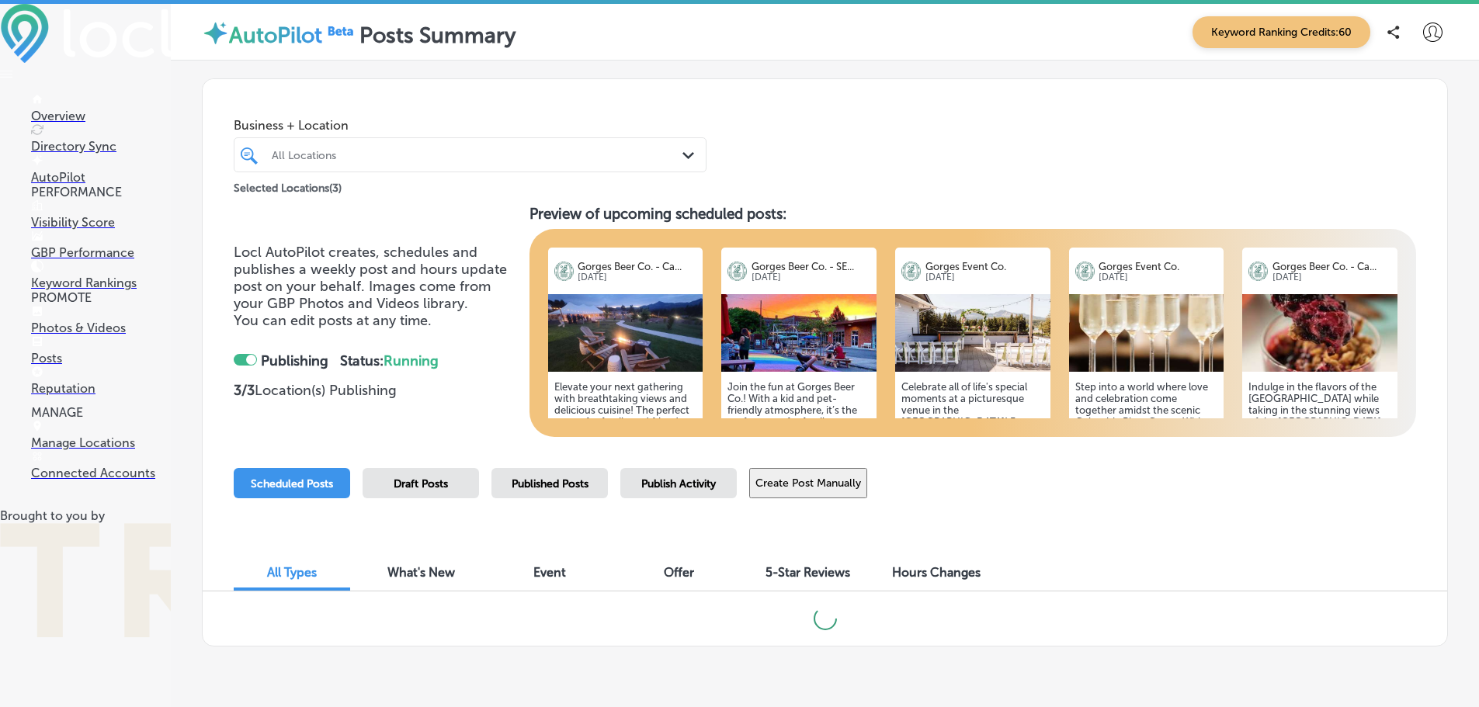
click at [91, 221] on link "Visibility Score" at bounding box center [101, 215] width 140 height 30
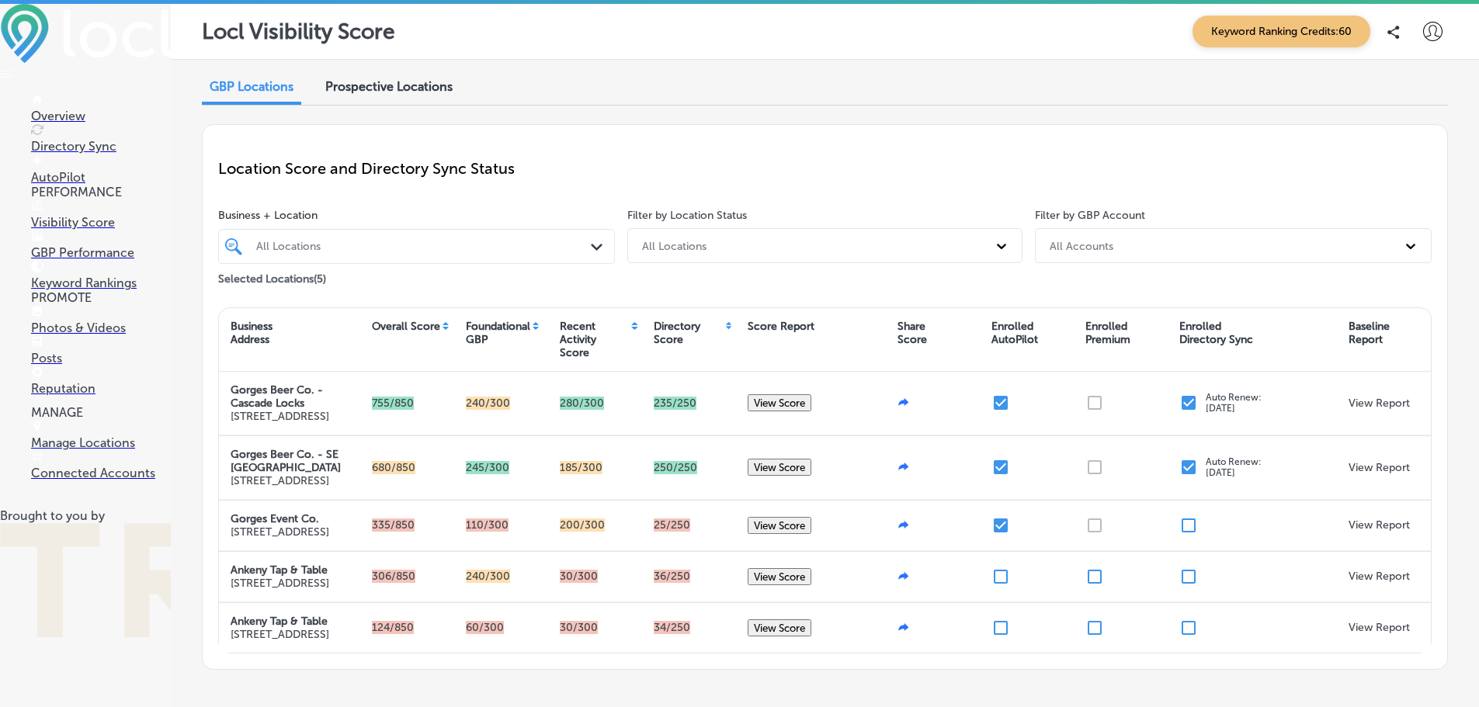
click at [61, 366] on p "Posts" at bounding box center [101, 358] width 140 height 15
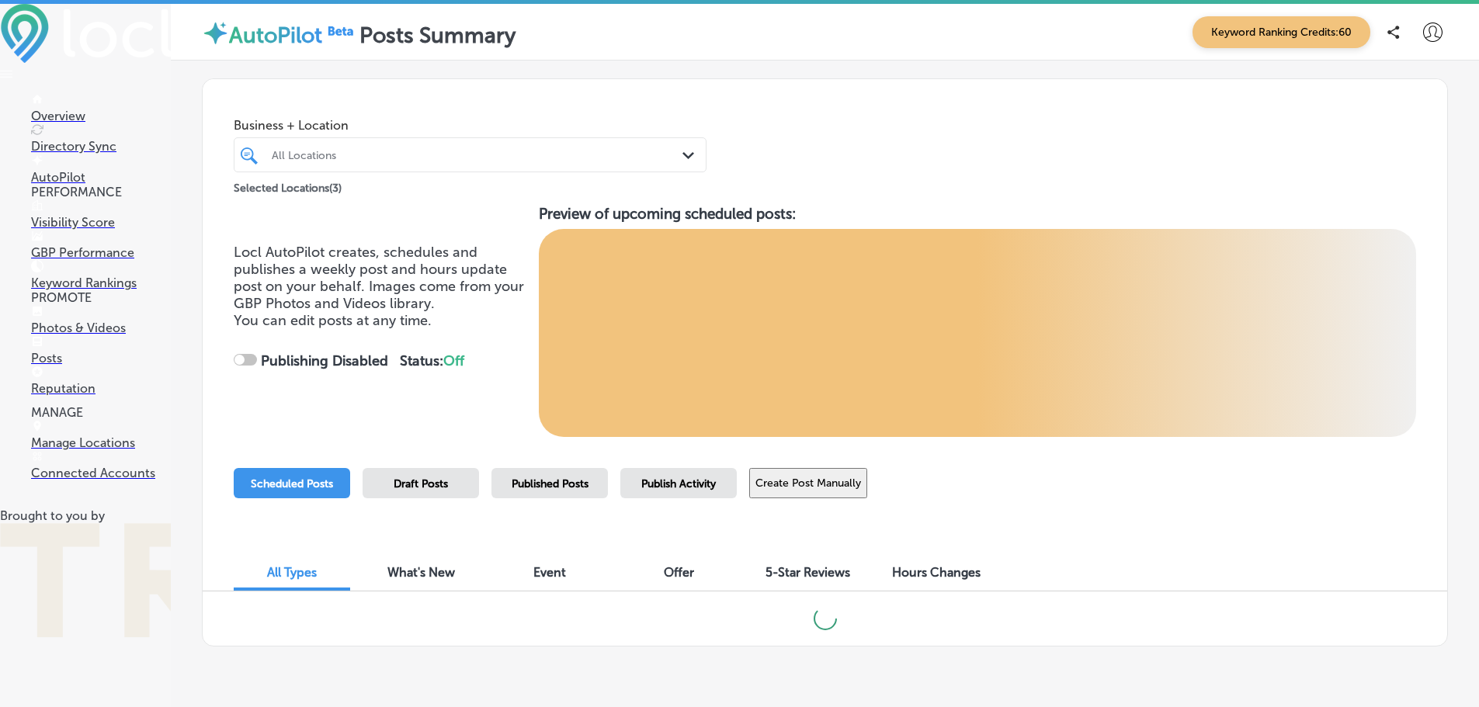
checkbox input "true"
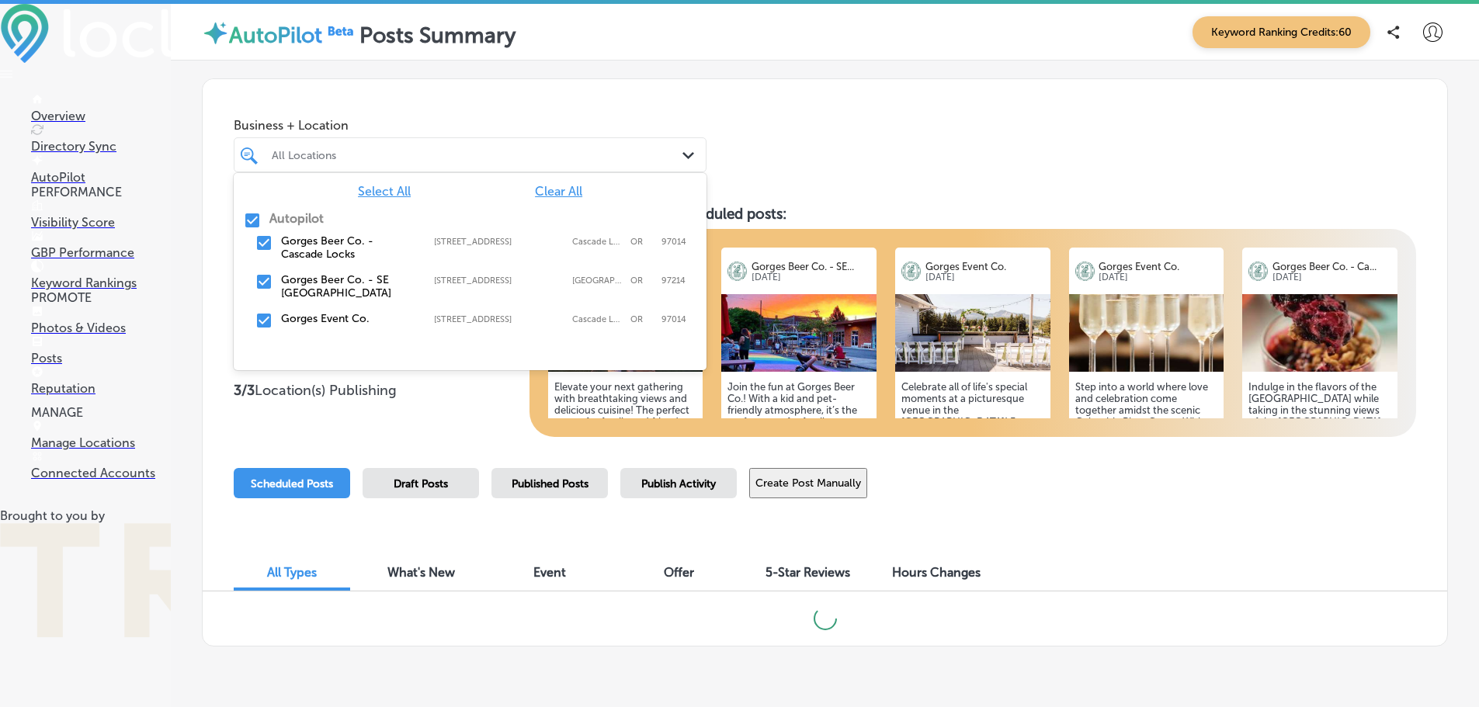
click at [407, 158] on div "All Locations" at bounding box center [478, 154] width 412 height 13
click at [317, 245] on label "Gorges Beer Co. - Cascade Locks" at bounding box center [349, 247] width 137 height 26
click at [306, 307] on div "Gorges Event Co. [STREET_ADDRESS] [STREET_ADDRESS]" at bounding box center [470, 321] width 473 height 30
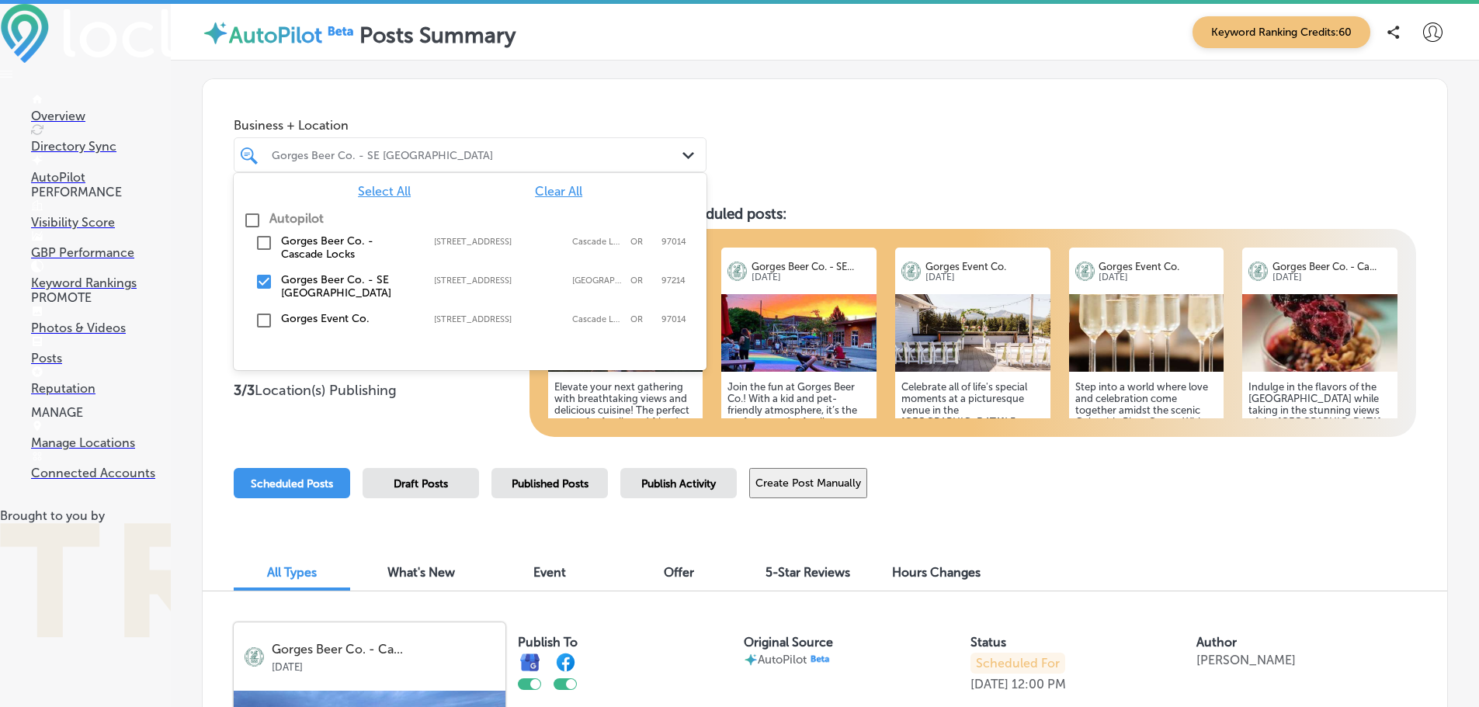
click at [913, 92] on div "Business + Location option [STREET_ADDRESS]. option focused, 1 of 2. 4 results …" at bounding box center [825, 138] width 1245 height 118
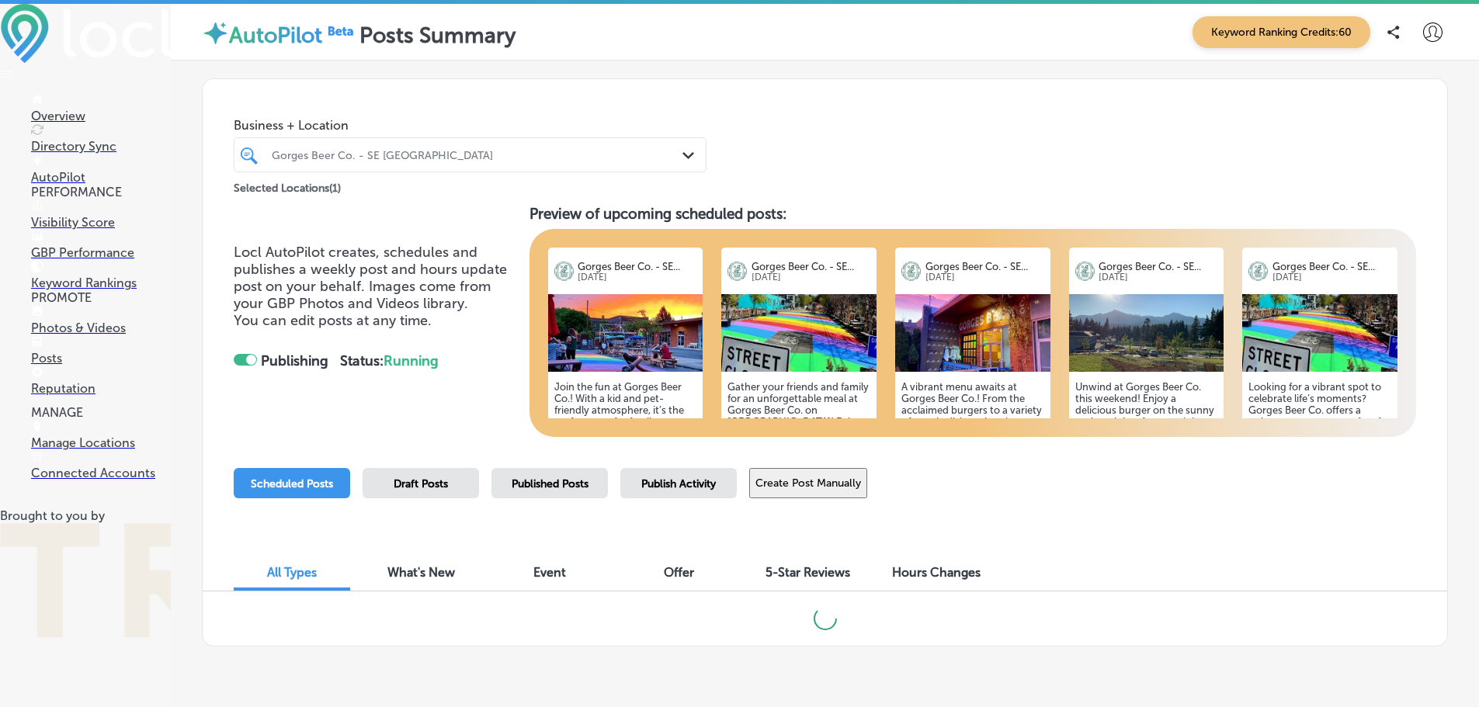
scroll to position [41, 0]
